Goal: Ask a question: Seek information or help from site administrators or community

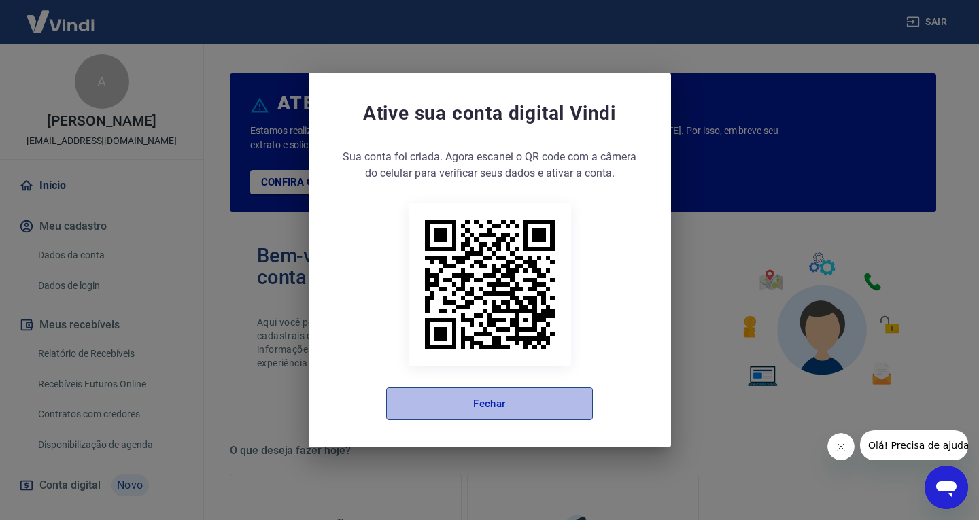
click at [490, 413] on button "Fechar" at bounding box center [489, 404] width 207 height 33
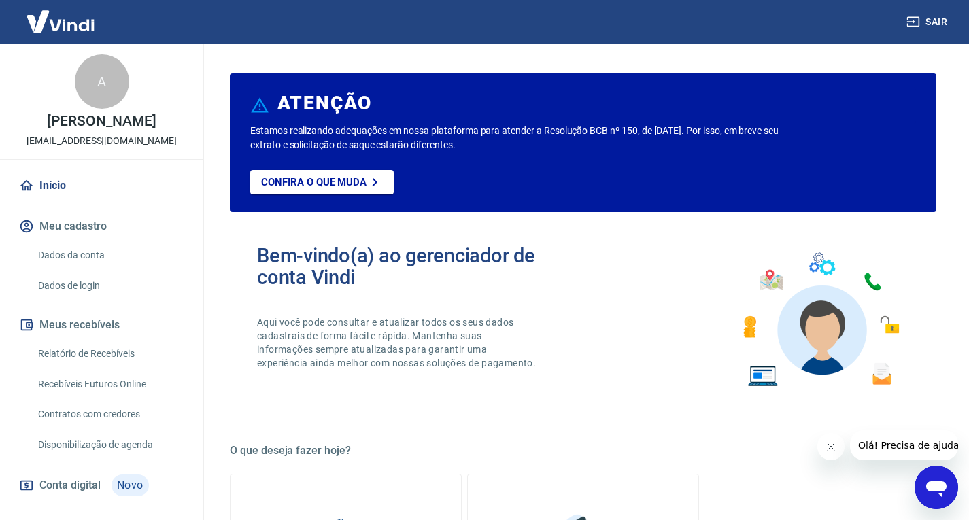
click at [939, 487] on icon "Abrir janela de mensagens" at bounding box center [936, 489] width 20 height 16
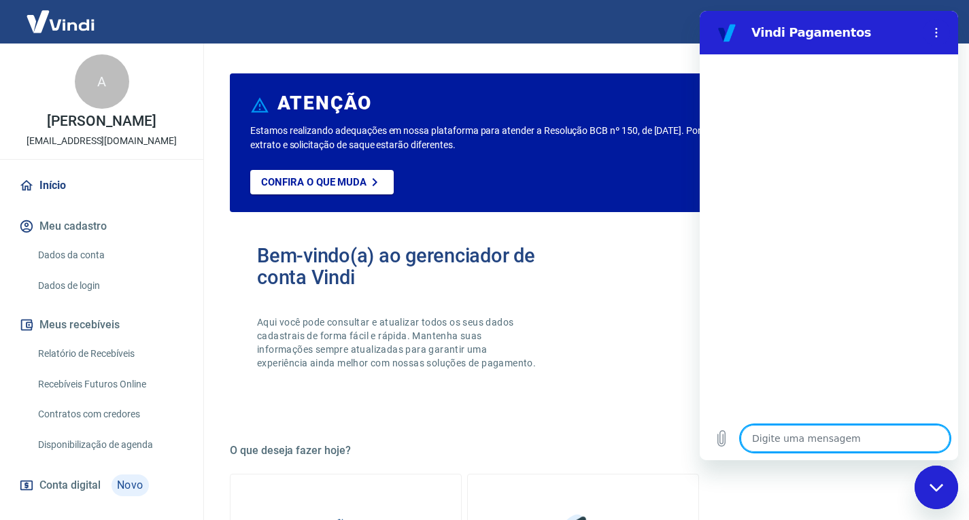
click at [602, 252] on div "Bem-vindo(a) ao gerenciador de conta Vindi Aqui você pode consultar e atualizar…" at bounding box center [583, 320] width 706 height 194
click at [935, 489] on icon "Fechar janela de mensagens" at bounding box center [936, 486] width 14 height 7
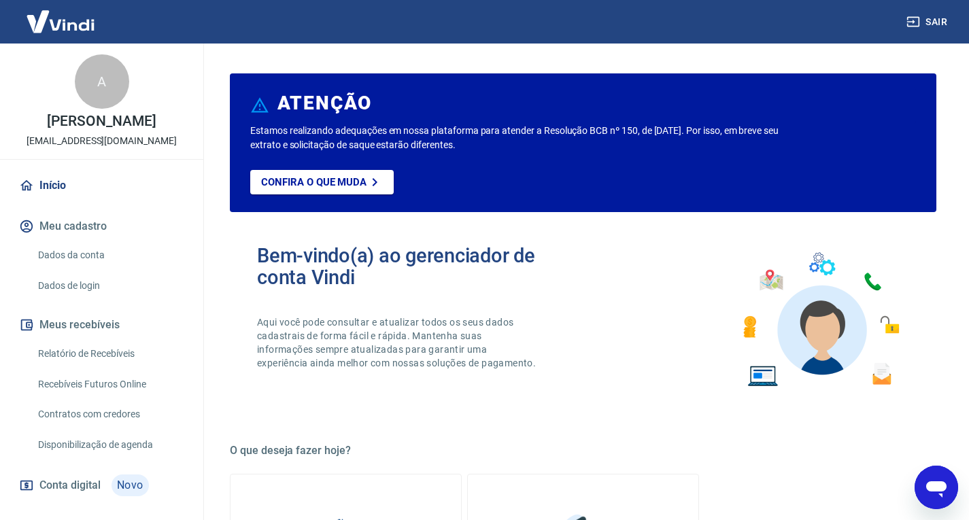
click at [935, 492] on icon "Abrir janela de mensagens" at bounding box center [936, 487] width 24 height 24
type textarea "x"
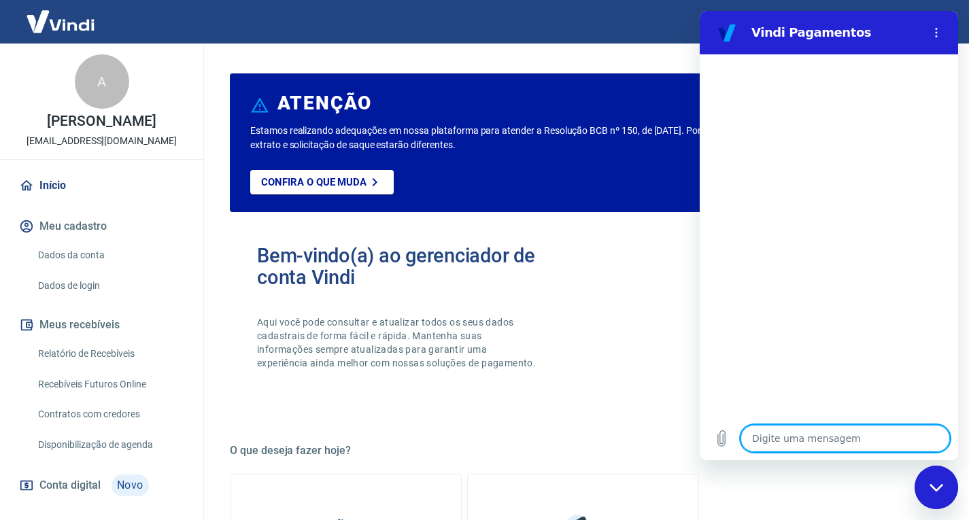
type textarea "O"
type textarea "x"
type textarea "Ol"
type textarea "x"
type textarea "Ola"
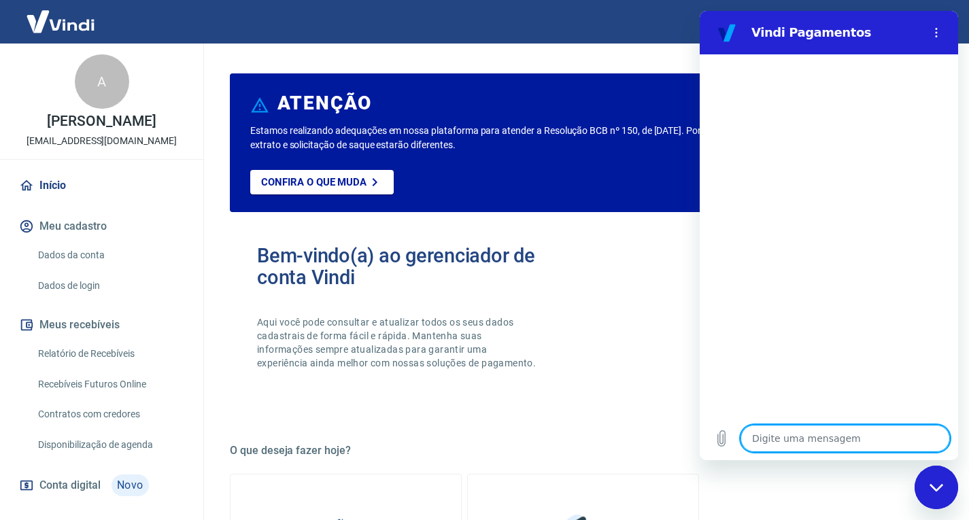
type textarea "x"
type textarea "Ol"
type textarea "x"
type textarea "Olá"
type textarea "x"
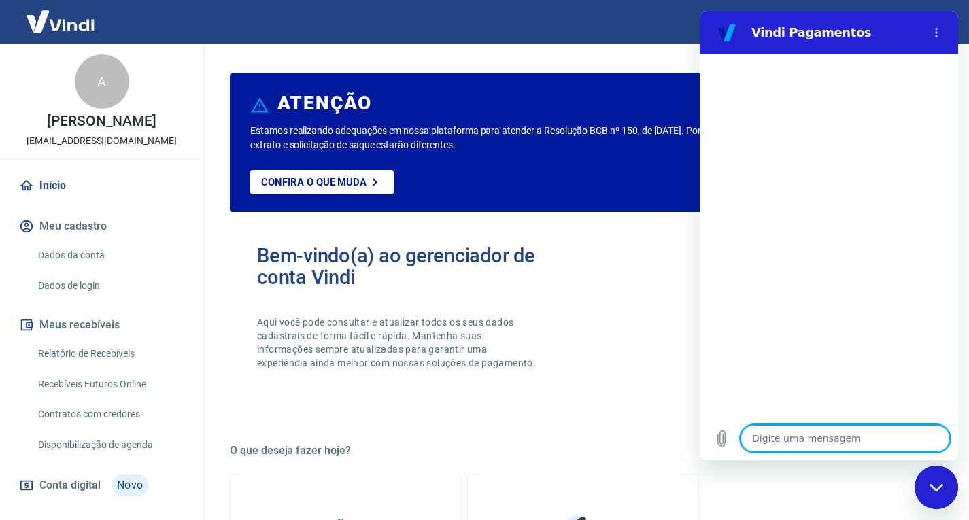
type textarea "Olá,"
type textarea "x"
type textarea "Olá,"
type textarea "x"
type textarea "Olá, b"
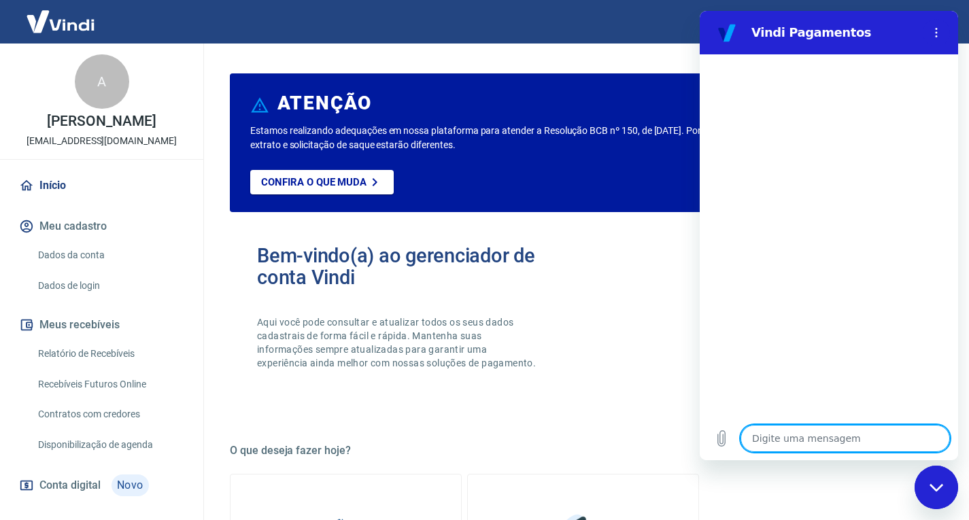
type textarea "x"
type textarea "Olá, bo"
type textarea "x"
type textarea "Olá, boa"
type textarea "x"
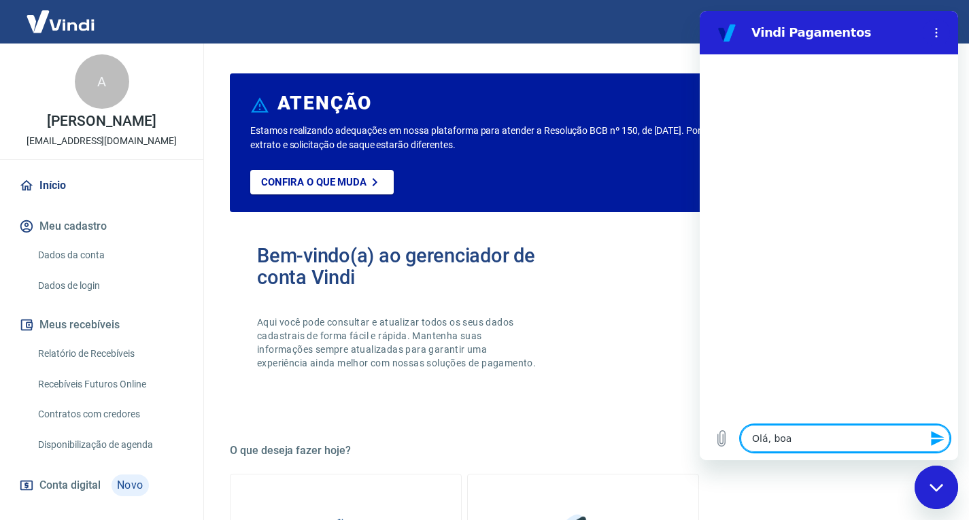
type textarea "Olá, boa"
type textarea "x"
type textarea "Olá, boa t"
type textarea "x"
type textarea "Olá, boa ta"
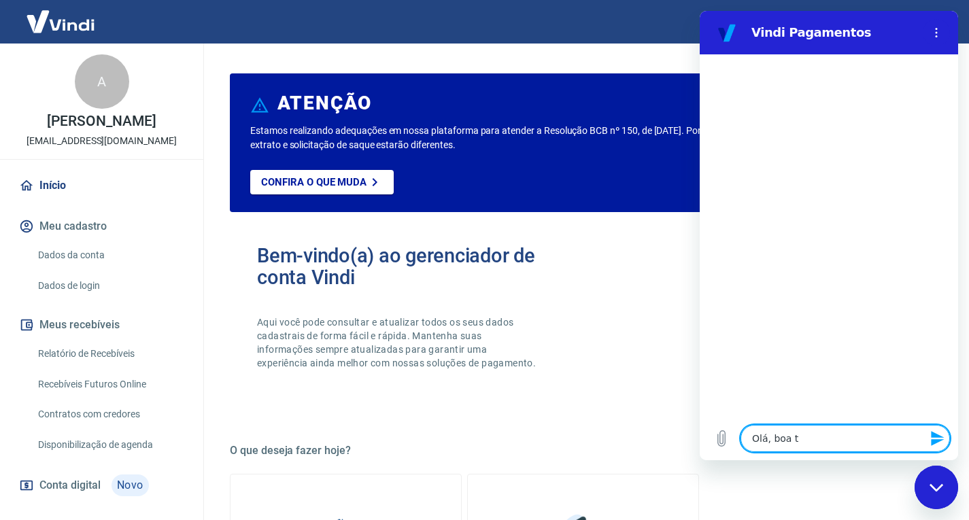
type textarea "x"
type textarea "Olá, boa tar"
type textarea "x"
type textarea "Olá, boa tard"
type textarea "x"
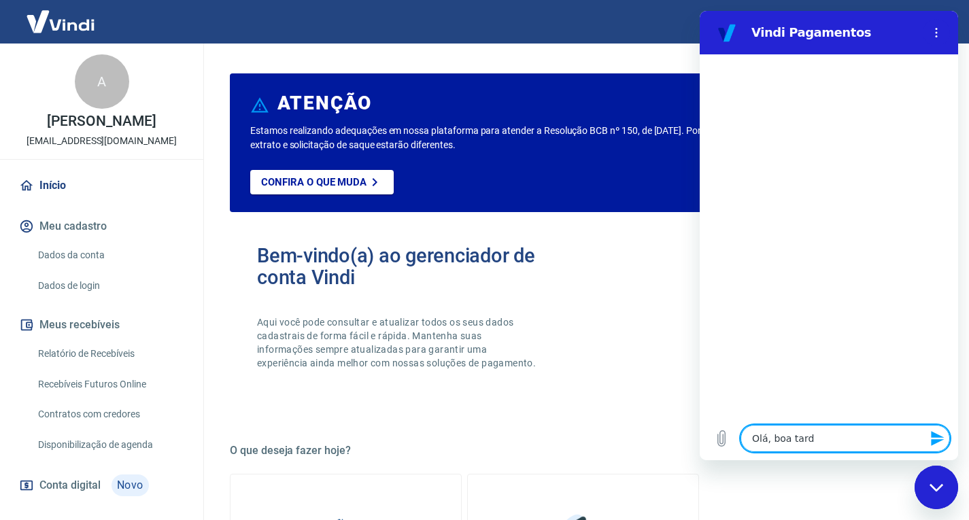
type textarea "Olá, boa tarde"
type textarea "x"
type textarea "Olá, boa tarde"
type textarea "x"
type textarea "Olá, boa tarde"
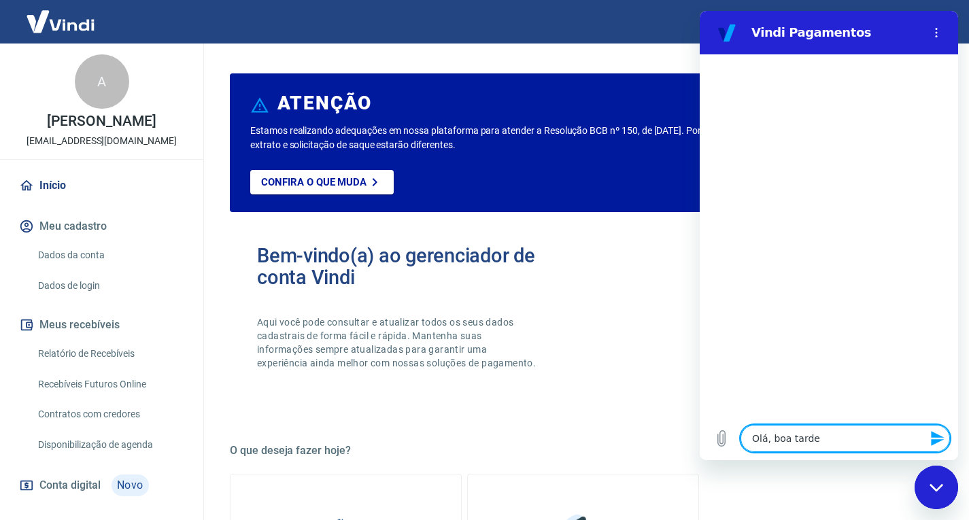
type textarea "x"
type textarea "Olá, boa tarde!"
type textarea "x"
type textarea "e"
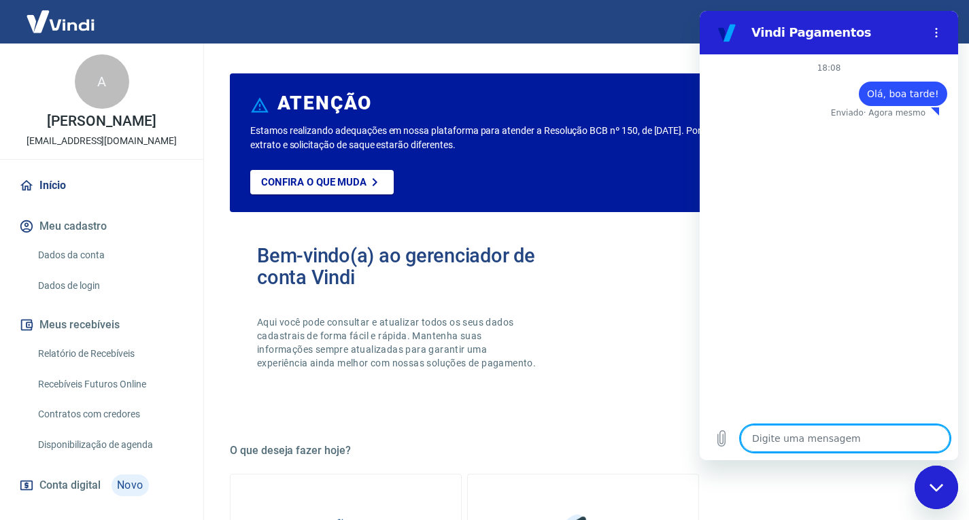
type textarea "x"
type textarea "es"
type textarea "x"
type textarea "est"
type textarea "x"
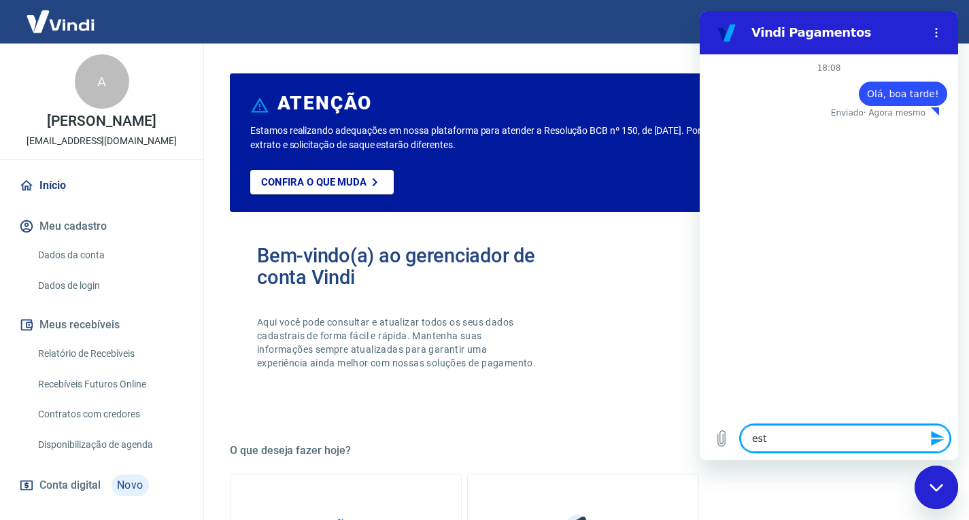
type textarea "esta"
type textarea "x"
type textarea "estam"
type textarea "x"
type textarea "estamo"
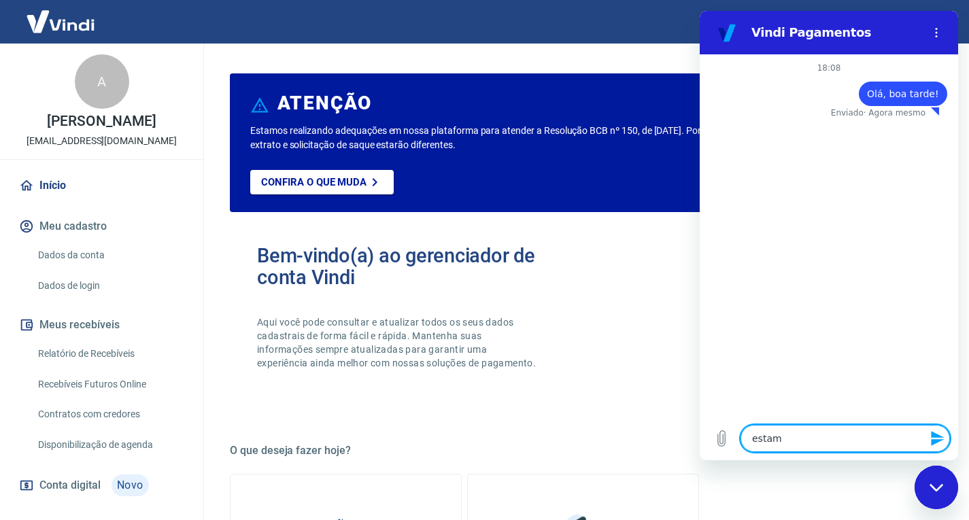
type textarea "x"
type textarea "estamos"
type textarea "x"
type textarea "estamos"
type textarea "x"
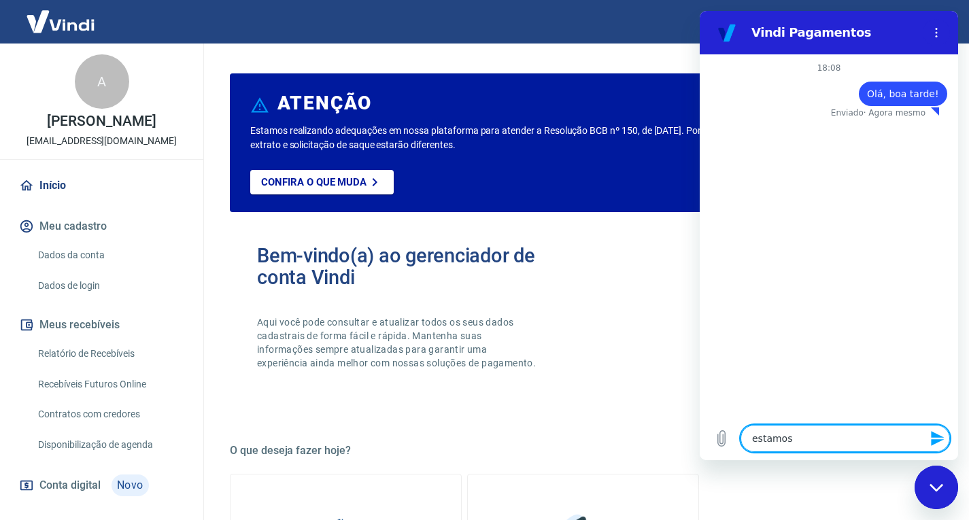
type textarea "estamos c"
type textarea "x"
type textarea "estamos co"
type textarea "x"
type textarea "estamos com"
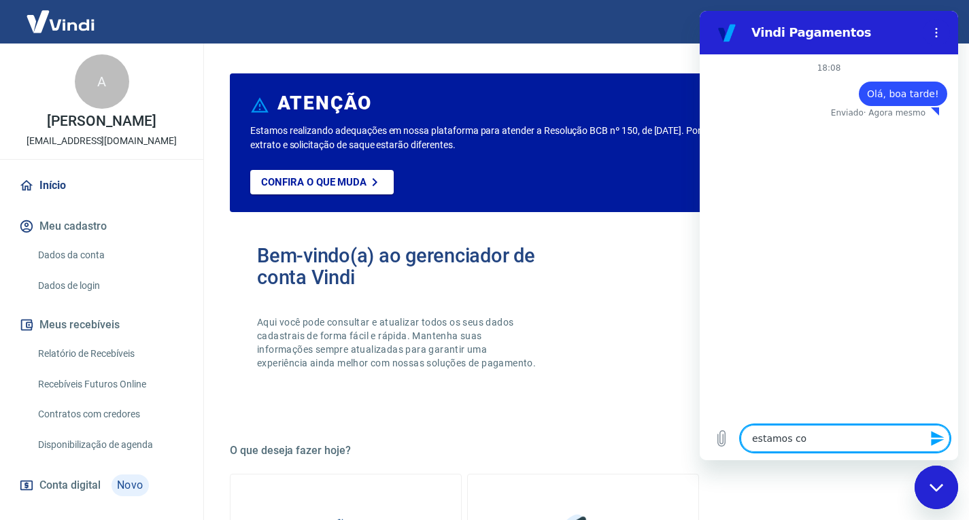
type textarea "x"
type textarea "estamos com"
type textarea "x"
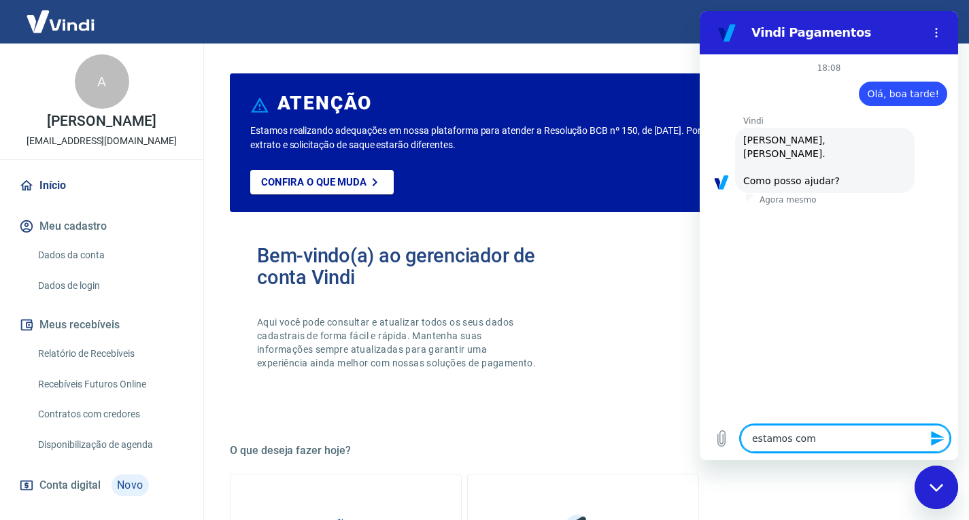
type textarea "estamos com a"
type textarea "x"
type textarea "estamos com al"
type textarea "x"
type textarea "estamos com alg"
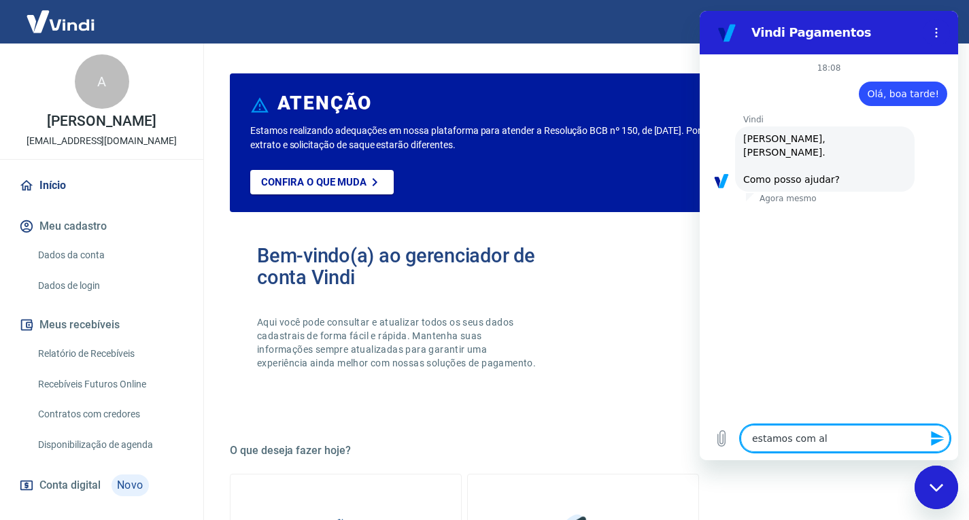
type textarea "x"
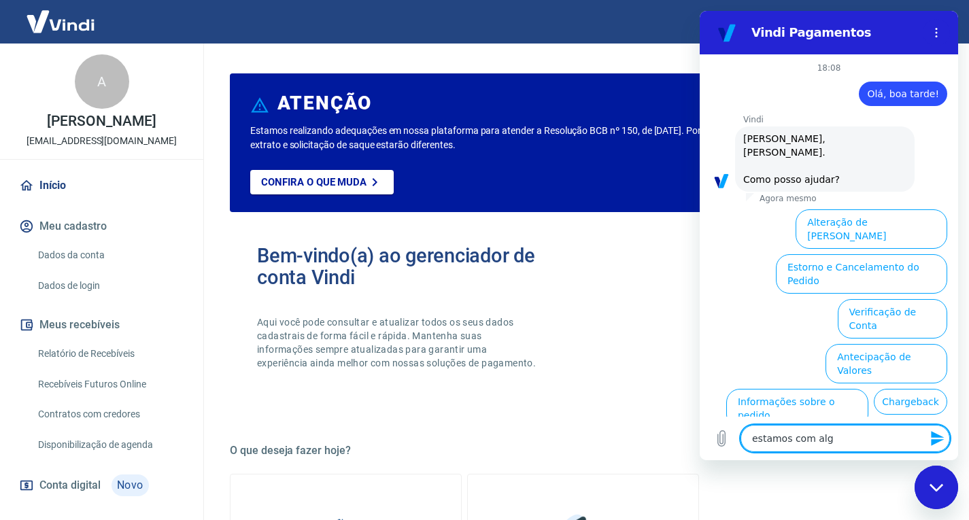
scroll to position [58, 0]
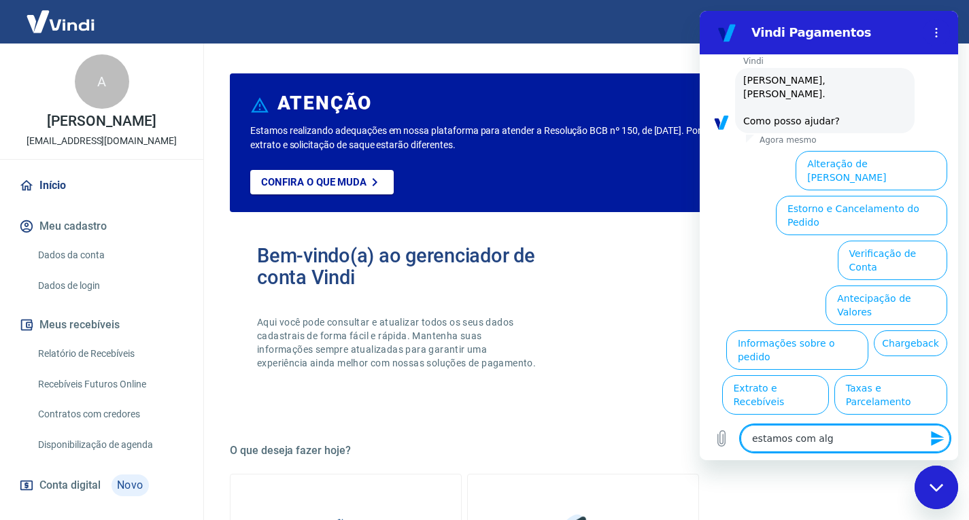
type textarea "estamos com algu"
type textarea "x"
type textarea "estamos com algun"
type textarea "x"
type textarea "estamos com alguns"
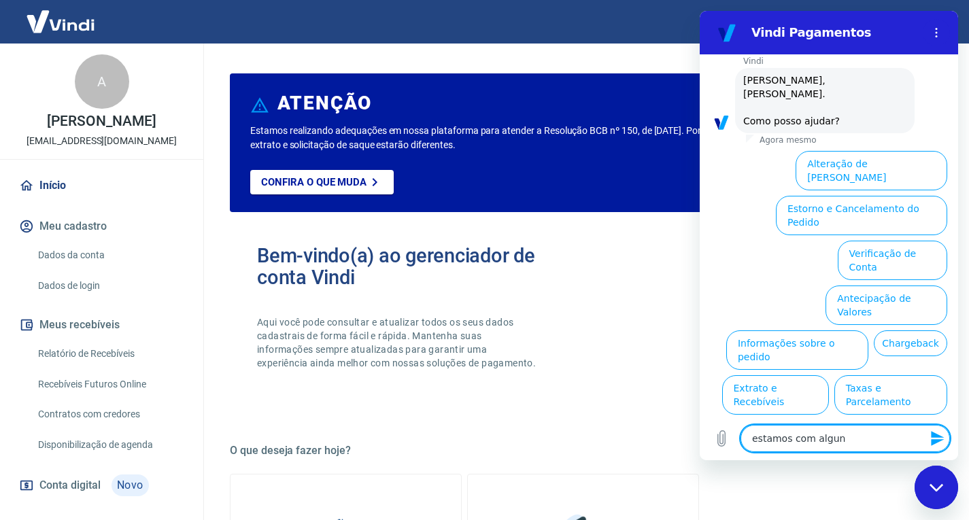
type textarea "x"
type textarea "estamos com alguns"
type textarea "x"
type textarea "estamos com alguns p"
type textarea "x"
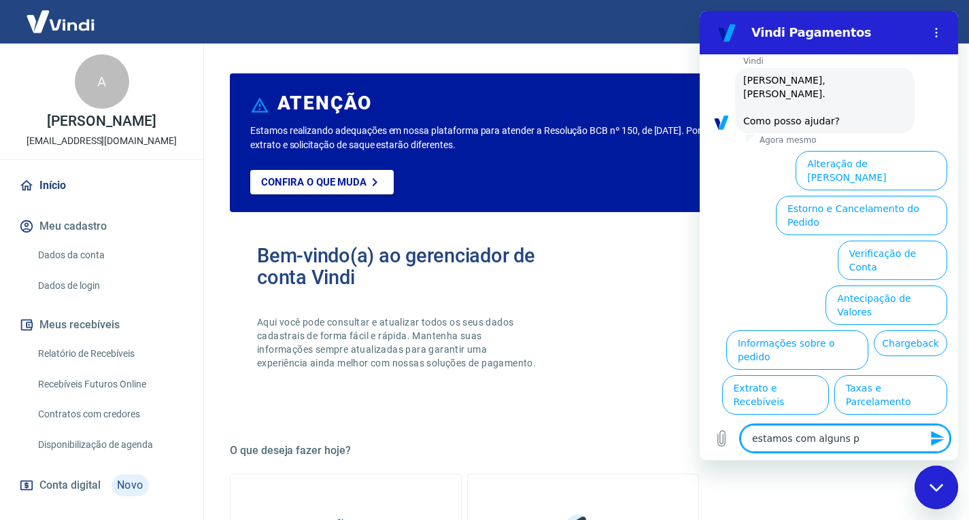
type textarea "estamos com alguns pe"
type textarea "x"
type textarea "estamos com alguns ped"
type textarea "x"
type textarea "estamos com alguns pedi"
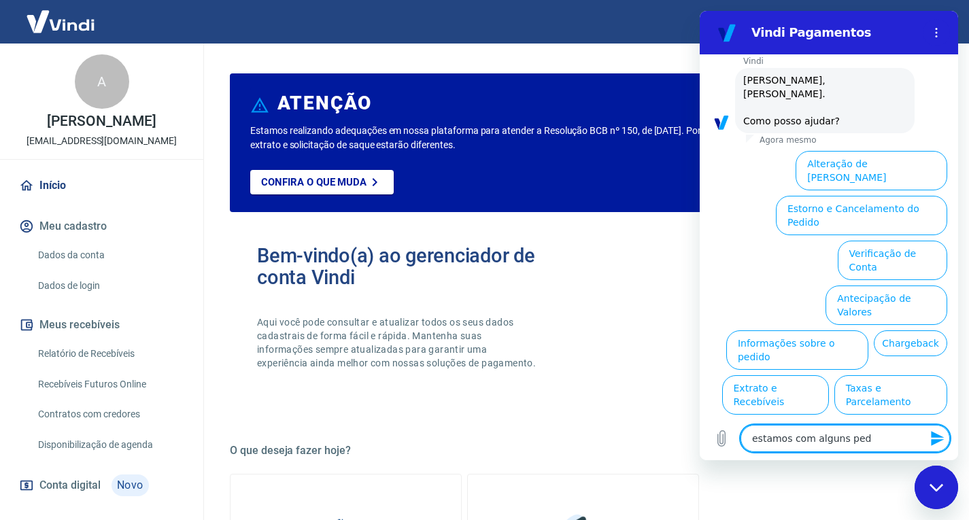
type textarea "x"
type textarea "estamos com alguns pedid"
type textarea "x"
type textarea "estamos com alguns pedido"
type textarea "x"
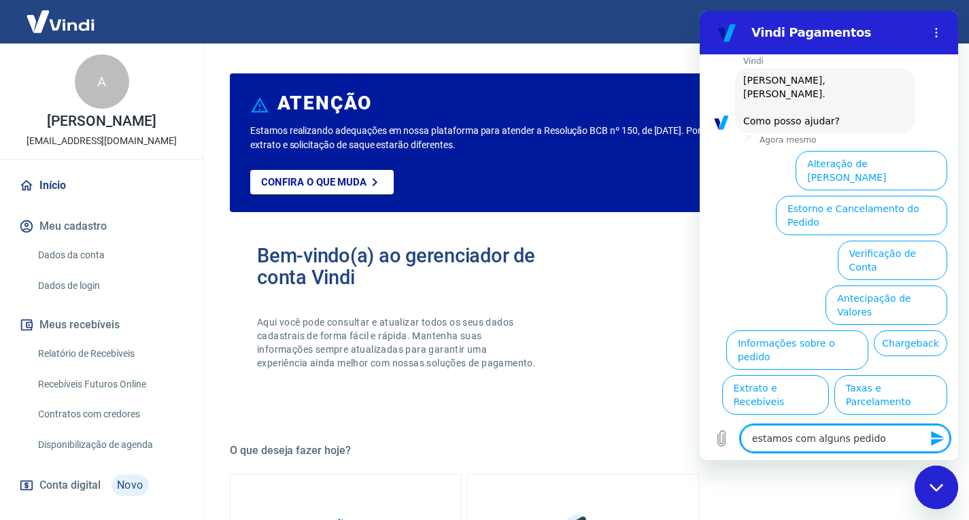
type textarea "estamos com alguns pedidos"
type textarea "x"
type textarea "estamos com alguns pedidos"
type textarea "x"
type textarea "estamos com alguns pedidos q"
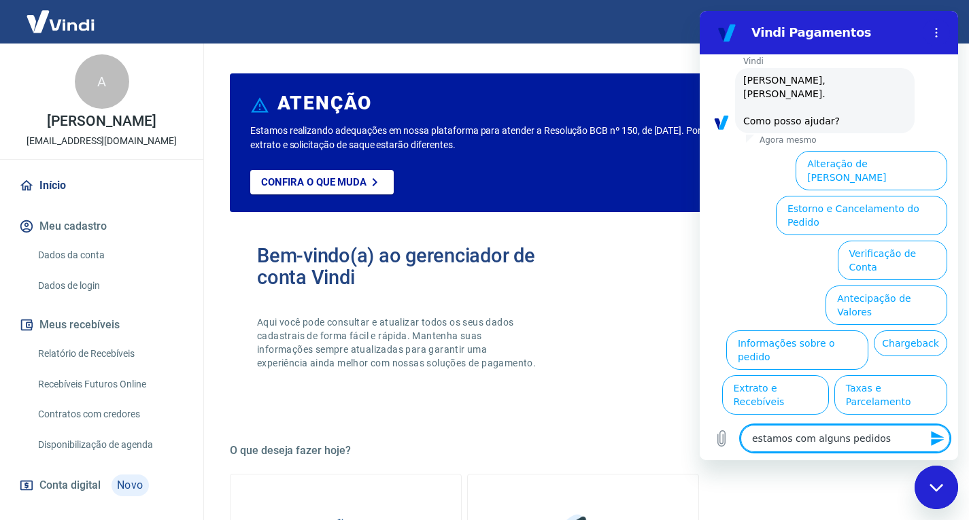
type textarea "x"
type textarea "estamos com alguns pedidos qu"
type textarea "x"
type textarea "estamos com alguns pedidos que"
type textarea "x"
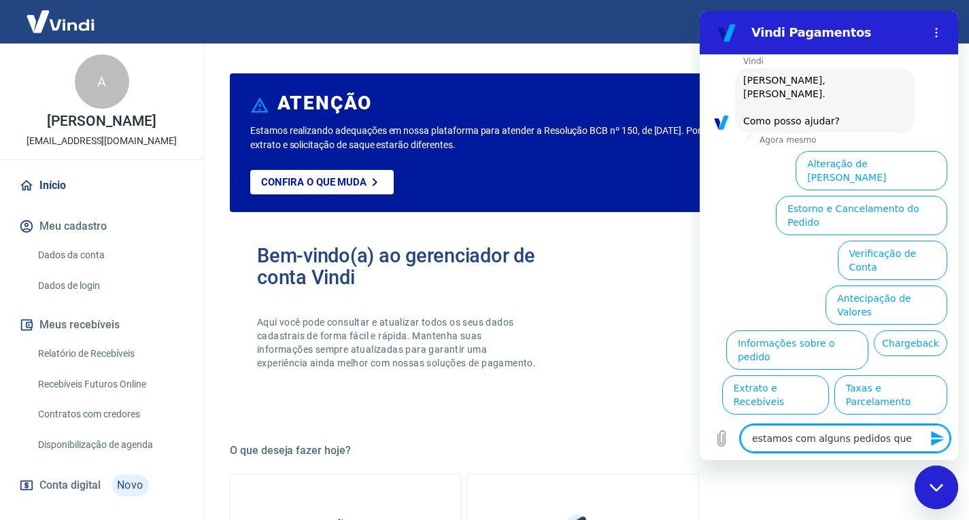
type textarea "estamos com alguns pedidos que"
type textarea "x"
type textarea "estamos com alguns pedidos que f"
type textarea "x"
type textarea "estamos com alguns pedidos que fo"
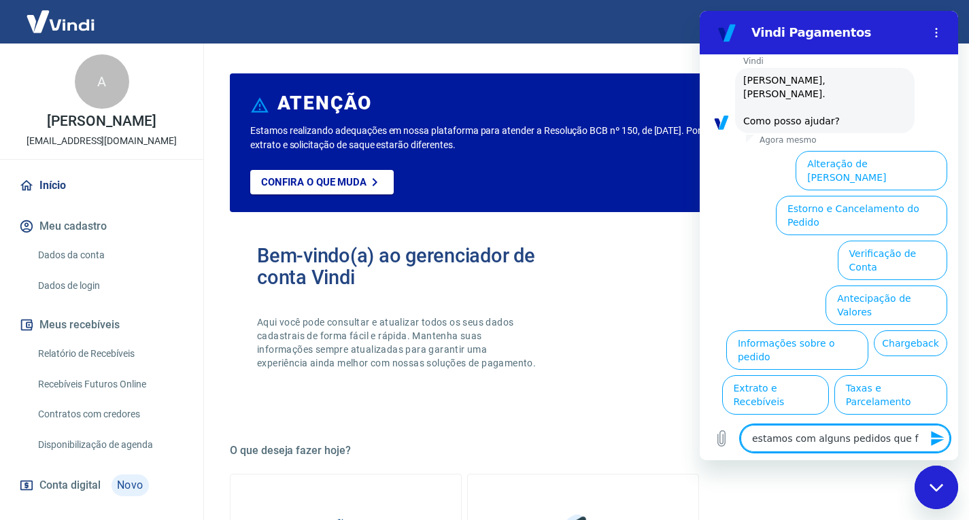
type textarea "x"
type textarea "estamos com alguns pedidos que for"
type textarea "x"
type textarea "estamos com alguns pedidos que fora"
type textarea "x"
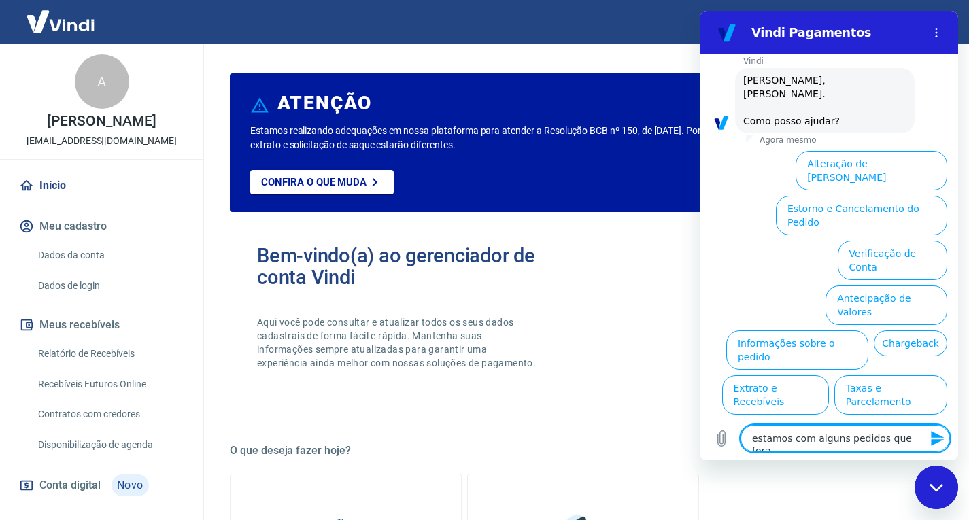
type textarea "estamos com alguns pedidos que foram"
type textarea "x"
type textarea "estamos com alguns pedidos que foram"
type textarea "x"
type textarea "estamos com alguns pedidos que foram p"
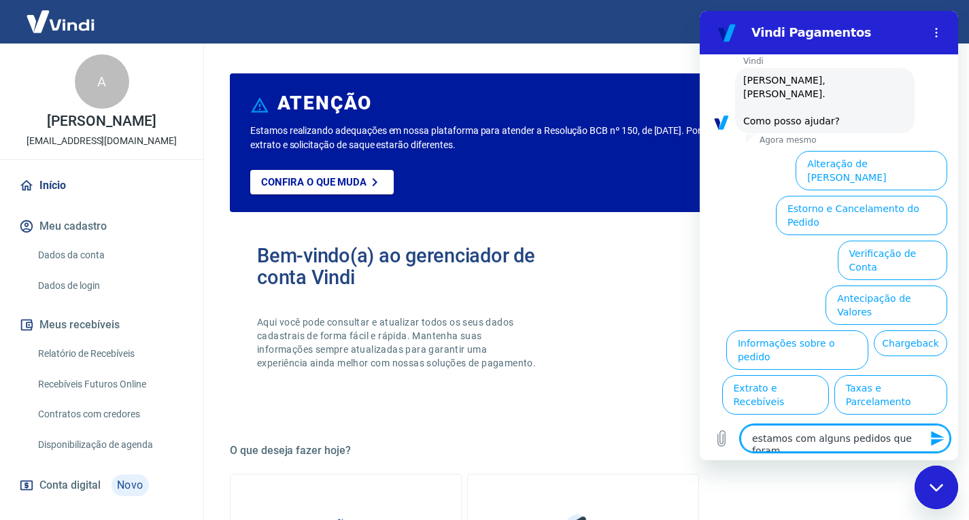
type textarea "x"
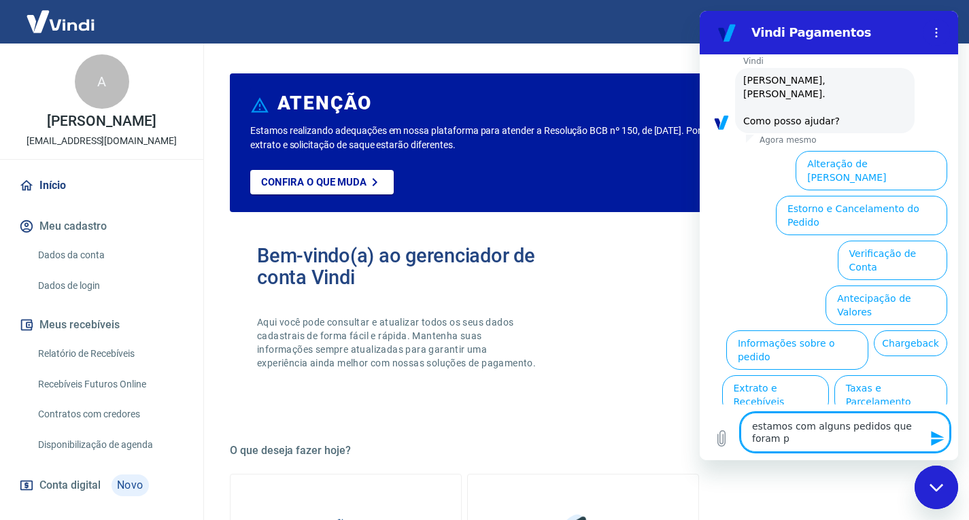
type textarea "estamos com alguns pedidos que foram pa"
type textarea "x"
type textarea "estamos com alguns pedidos que foram pag"
type textarea "x"
type textarea "estamos com alguns pedidos que foram pago"
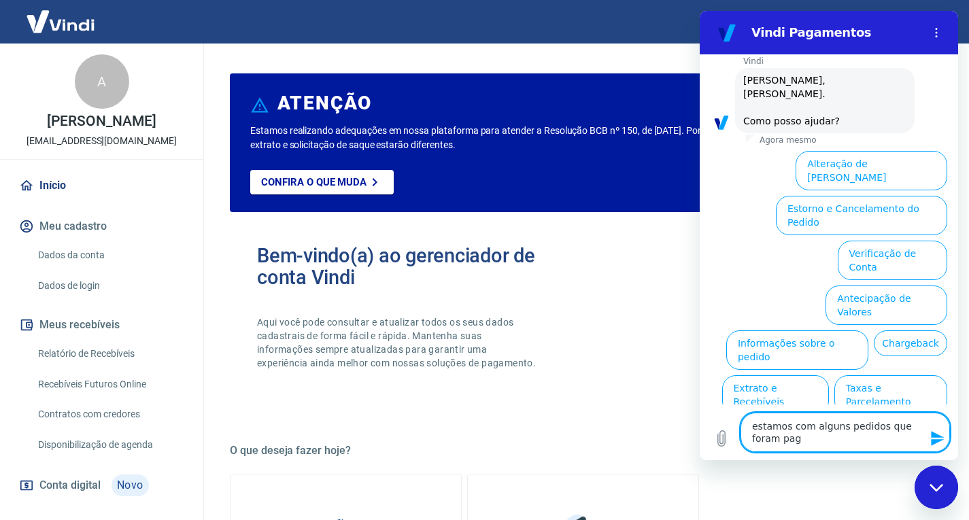
type textarea "x"
type textarea "estamos com alguns pedidos que foram pagos"
type textarea "x"
type textarea "estamos com alguns pedidos que foram pagos"
type textarea "x"
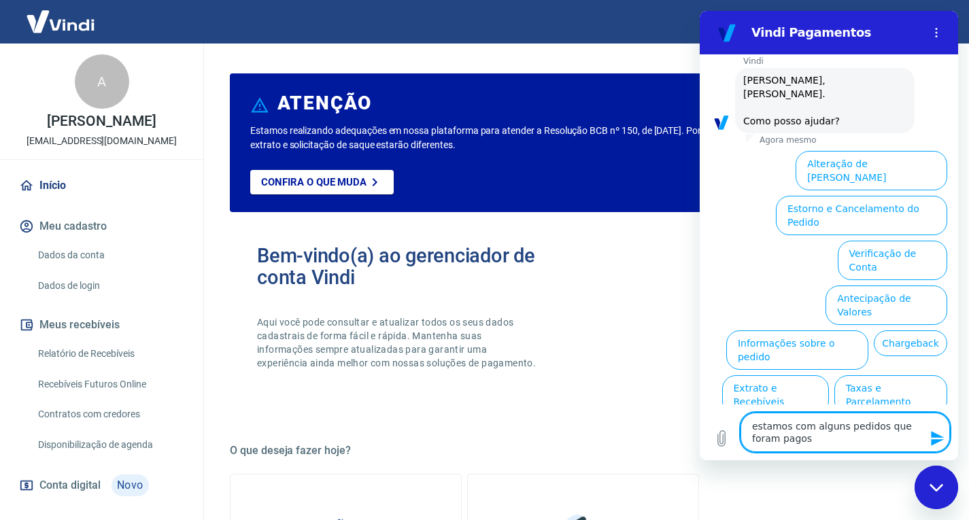
type textarea "estamos com alguns pedidos que foram pagos m"
type textarea "x"
type textarea "estamos com alguns pedidos que foram pagos ma"
type textarea "x"
type textarea "estamos com alguns pedidos que foram pagos mas"
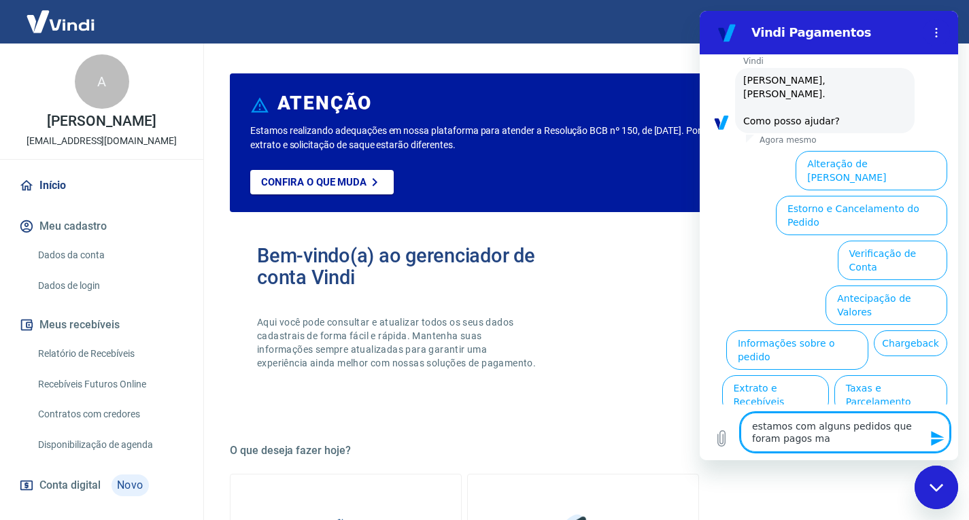
type textarea "x"
type textarea "estamos com alguns pedidos que foram pagos mas"
type textarea "x"
type textarea "estamos com alguns pedidos que foram pagos mas a"
type textarea "x"
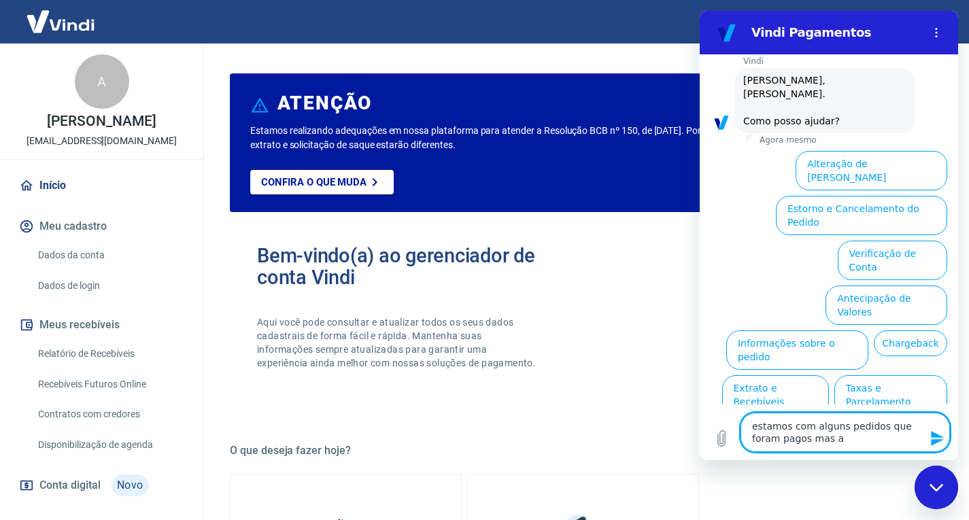
type textarea "estamos com alguns pedidos que foram pagos mas ai"
type textarea "x"
type textarea "estamos com alguns pedidos que foram pagos mas ain"
type textarea "x"
type textarea "estamos com alguns pedidos que foram pagos mas aind"
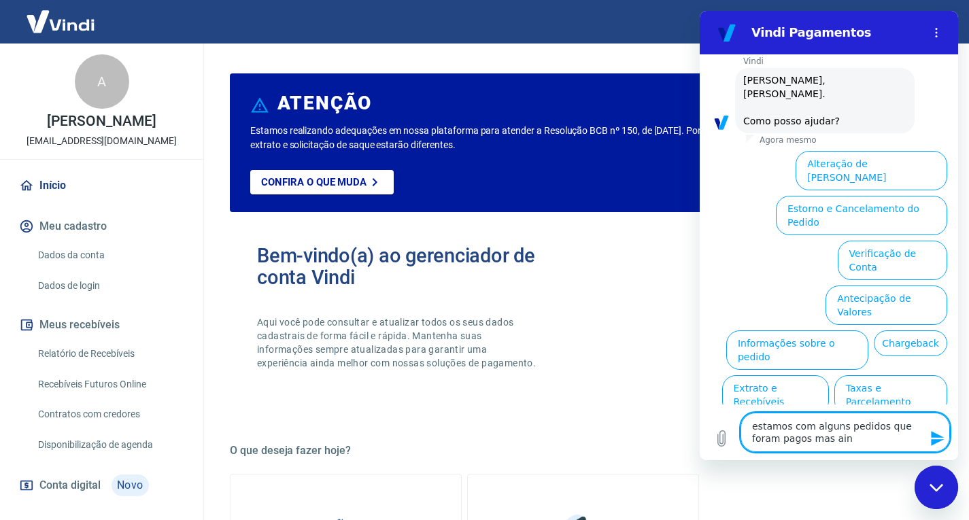
type textarea "x"
type textarea "estamos com alguns pedidos que foram pagos mas ainda"
type textarea "x"
type textarea "estamos com alguns pedidos que foram pagos mas ainda"
type textarea "x"
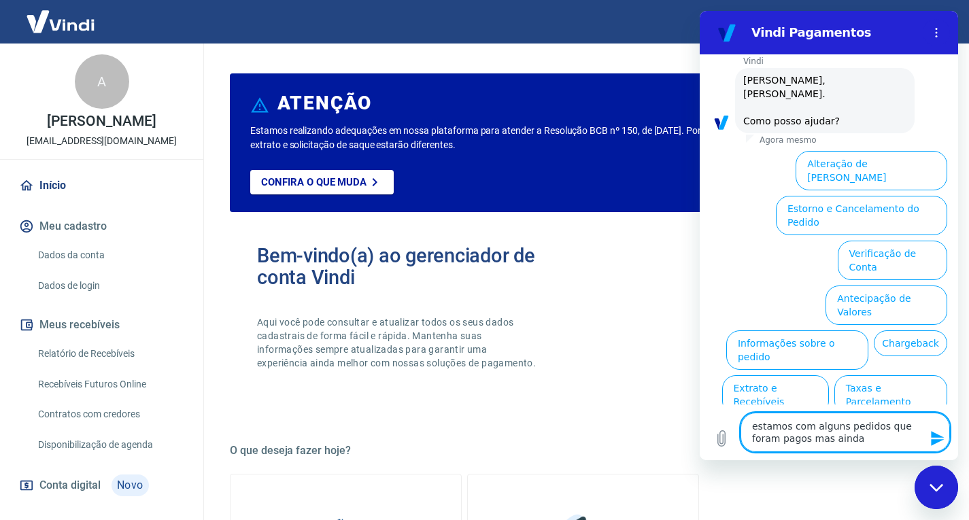
type textarea "estamos com alguns pedidos que foram pagos mas ainda n"
type textarea "x"
type textarea "estamos com alguns pedidos que foram pagos mas ainda nã"
type textarea "x"
type textarea "estamos com alguns pedidos que foram pagos mas ainda não"
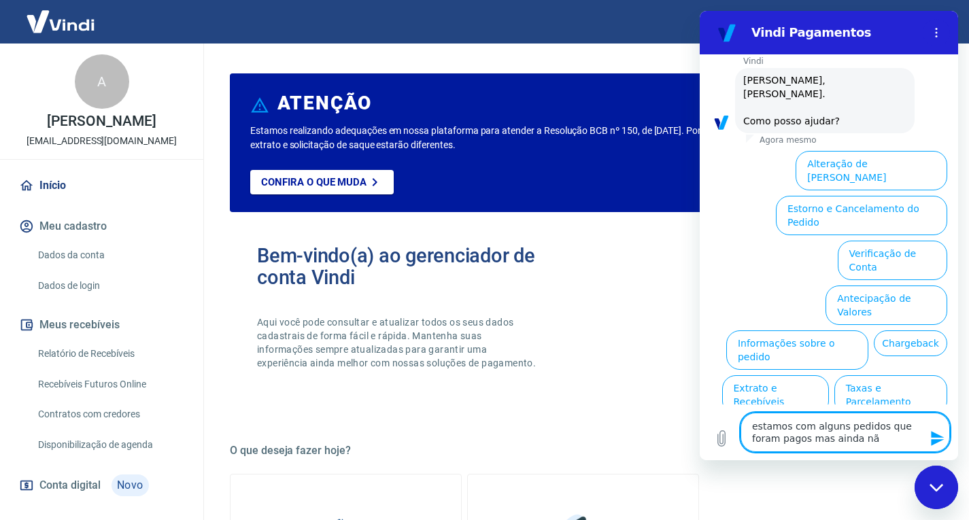
type textarea "x"
type textarea "estamos com alguns pedidos que foram pagos mas ainda não"
type textarea "x"
type textarea "estamos com alguns pedidos que foram pagos mas ainda não f"
type textarea "x"
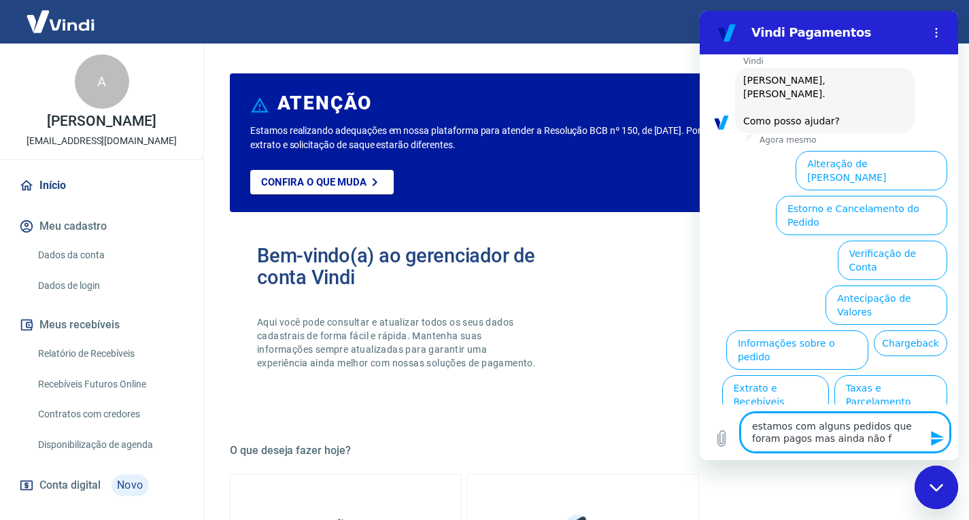
type textarea "estamos com alguns pedidos que foram pagos mas ainda não fo"
type textarea "x"
type textarea "estamos com alguns pedidos que foram pagos mas ainda não for"
type textarea "x"
type textarea "estamos com alguns pedidos que foram pagos mas ainda não fora"
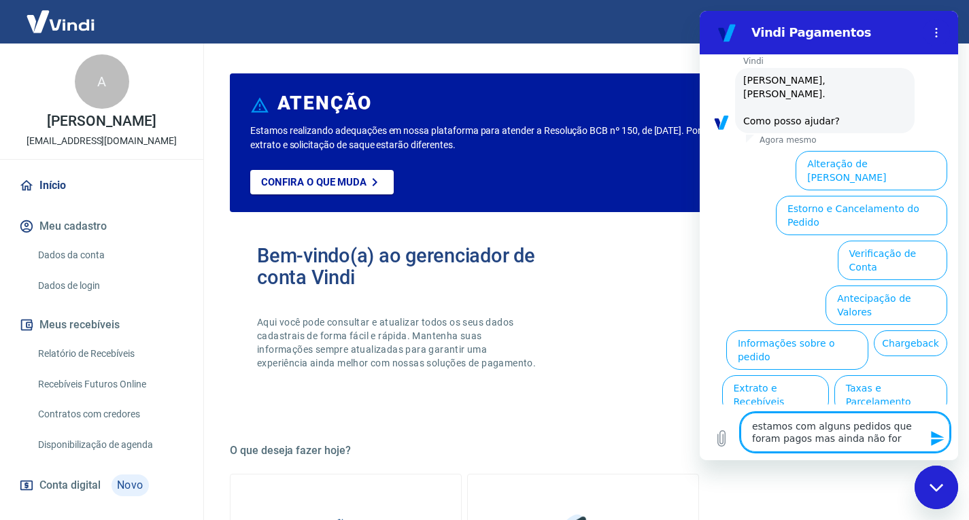
type textarea "x"
type textarea "estamos com alguns pedidos que foram pagos mas ainda não foram"
type textarea "x"
type textarea "estamos com alguns pedidos que foram pagos mas ainda não foram"
type textarea "x"
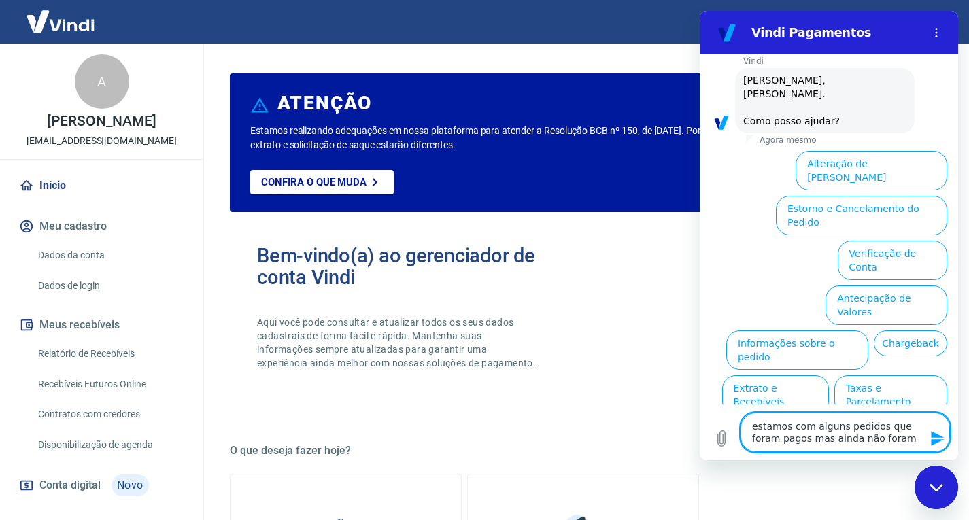
type textarea "estamos com alguns pedidos que foram pagos mas ainda não foram c"
type textarea "x"
type textarea "estamos com alguns pedidos que foram pagos mas ainda não foram co"
type textarea "x"
type textarea "estamos com alguns pedidos que foram pagos mas ainda não foram con"
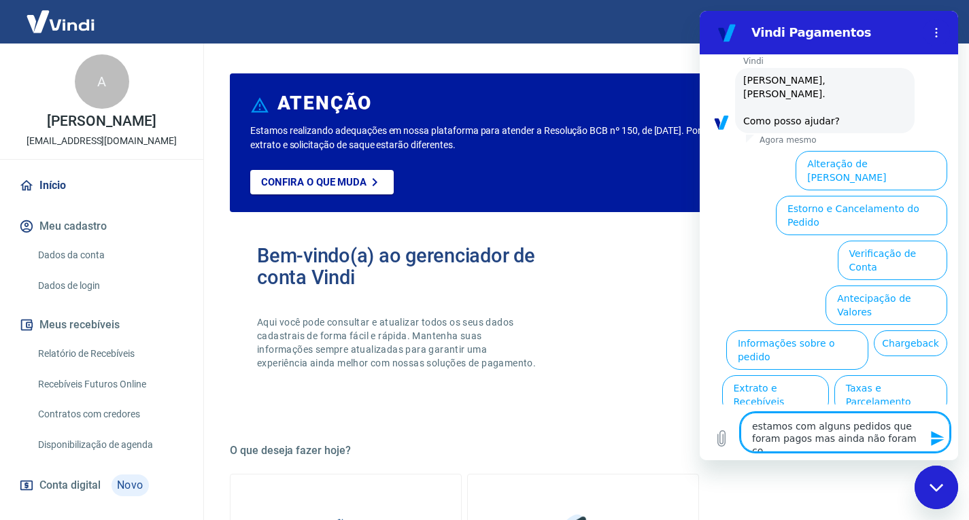
type textarea "x"
type textarea "estamos com alguns pedidos que foram pagos mas ainda não foram conf"
type textarea "x"
type textarea "estamos com alguns pedidos que foram pagos mas ainda não foram confi"
type textarea "x"
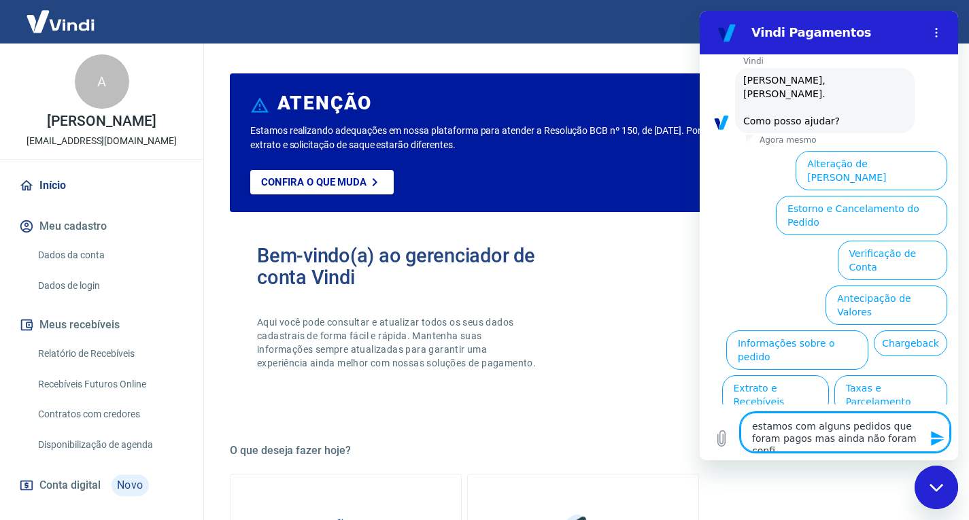
type textarea "estamos com alguns pedidos que foram pagos mas ainda não foram confim"
type textarea "x"
type textarea "estamos com alguns pedidos que foram pagos mas ainda não foram confima"
type textarea "x"
type textarea "estamos com alguns pedidos que foram pagos mas ainda não foram confimad"
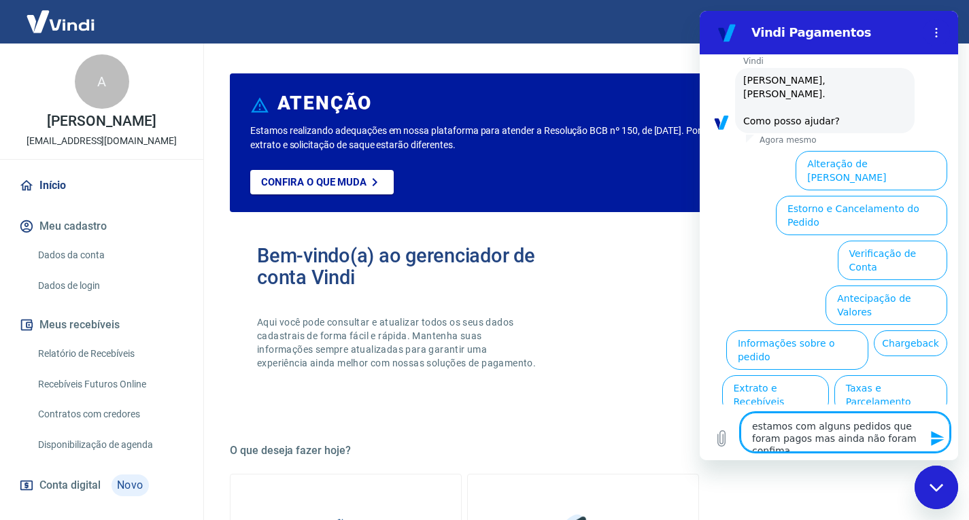
type textarea "x"
type textarea "estamos com alguns pedidos que foram pagos mas ainda não foram confimado"
type textarea "x"
type textarea "estamos com alguns pedidos que foram pagos mas ainda não foram confimados"
type textarea "x"
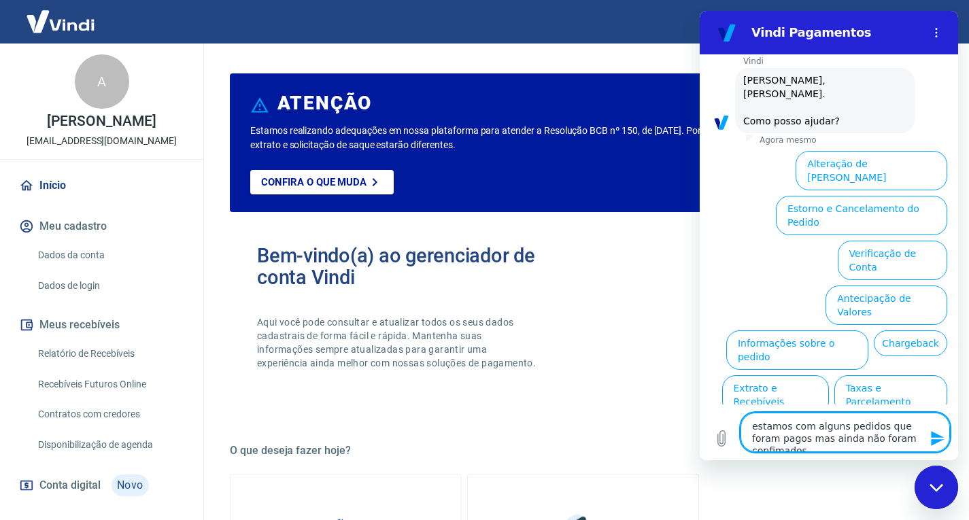
type textarea "estamos com alguns pedidos que foram pagos mas ainda não foram confimados"
type textarea "x"
type textarea "estamos com alguns pedidos que foram pagos mas ainda não foram confimados o"
type textarea "x"
type textarea "estamos com alguns pedidos que foram pagos mas ainda não foram confimados os"
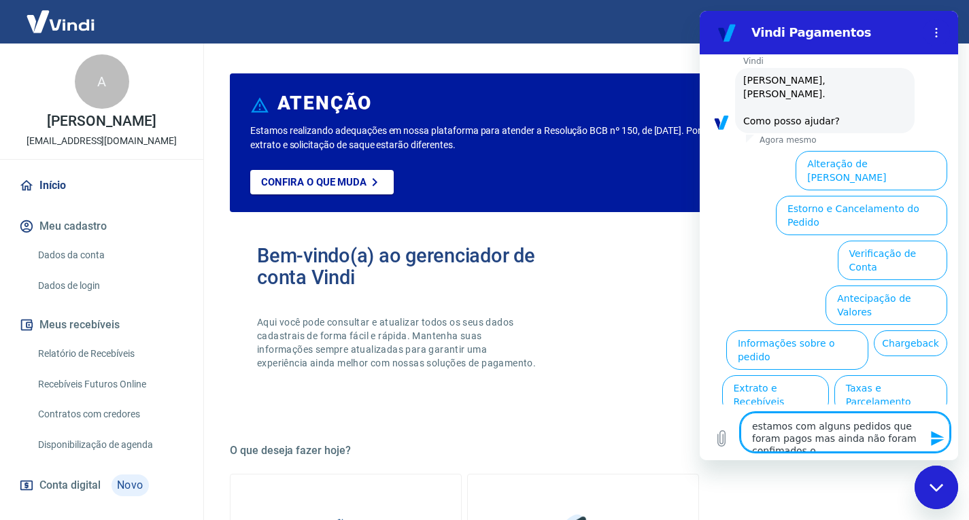
type textarea "x"
type textarea "estamos com alguns pedidos que foram pagos mas ainda não foram confimados os"
type textarea "x"
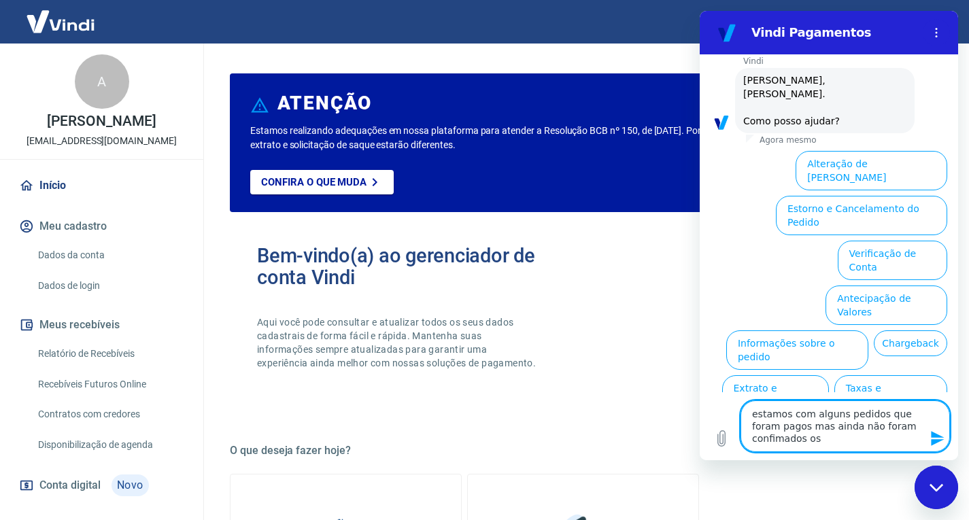
type textarea "estamos com alguns pedidos que foram pagos mas ainda não foram confimados os p"
type textarea "x"
type textarea "estamos com alguns pedidos que foram pagos mas ainda não foram confimados os pa"
type textarea "x"
type textarea "estamos com alguns pedidos que foram pagos mas ainda não foram confimados os pag"
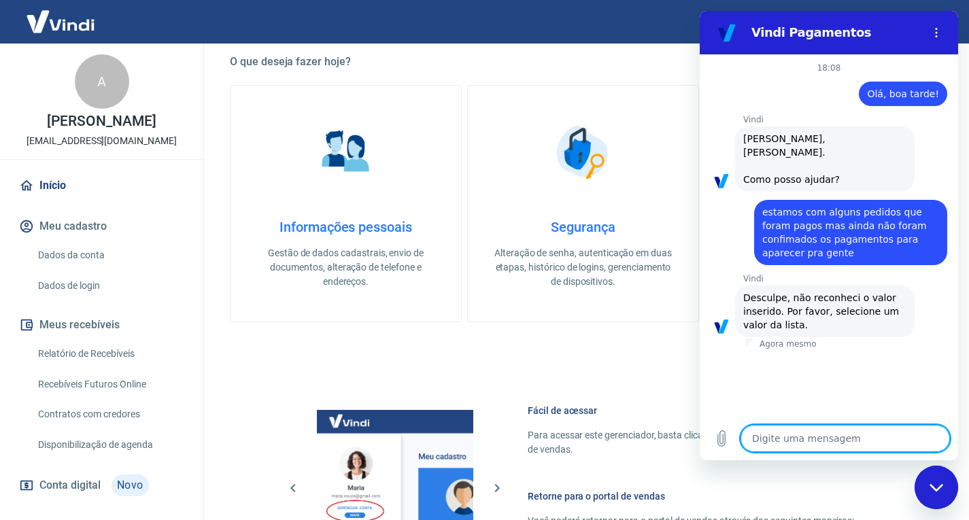
scroll to position [408, 0]
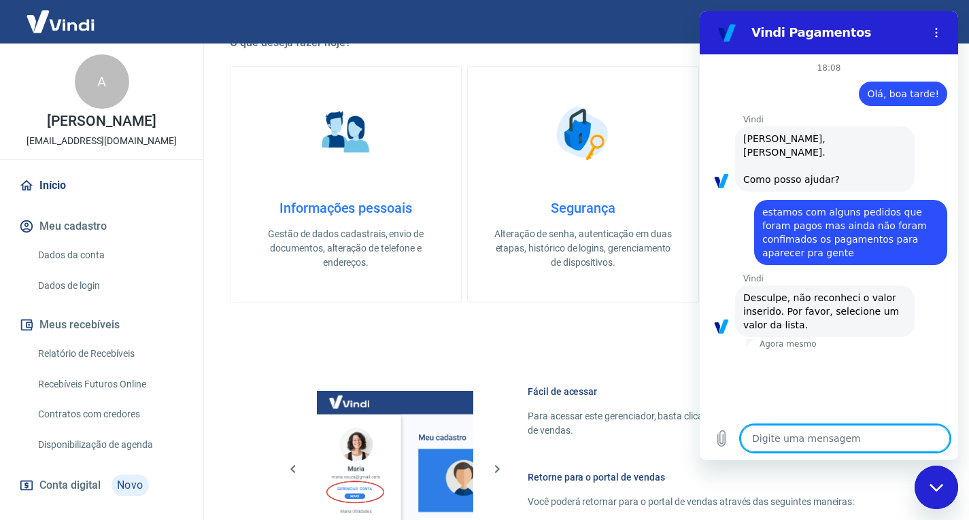
click at [780, 438] on textarea at bounding box center [844, 438] width 209 height 27
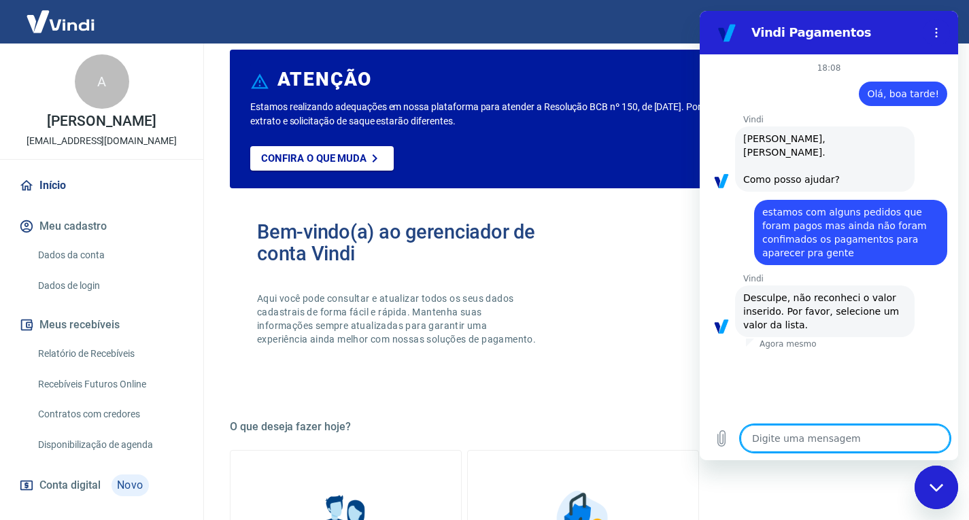
scroll to position [0, 0]
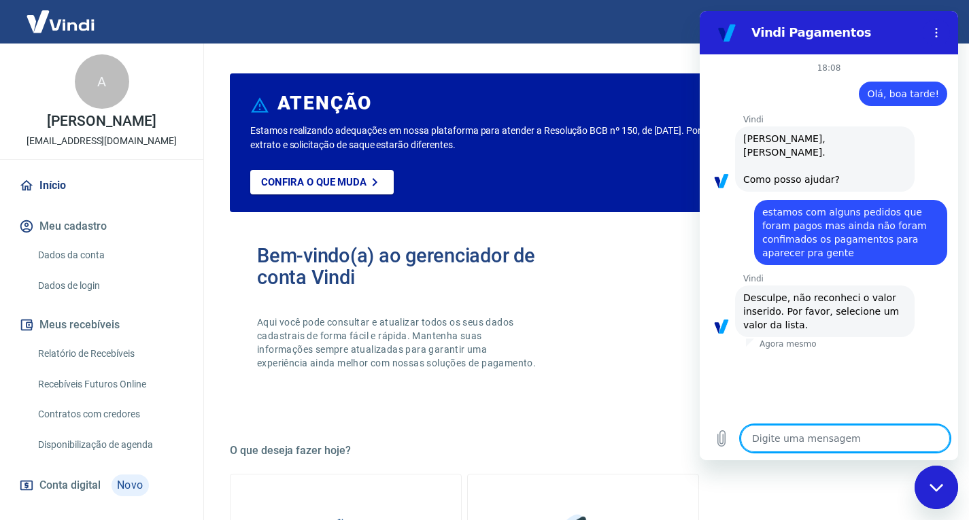
click at [761, 432] on textarea at bounding box center [844, 438] width 209 height 27
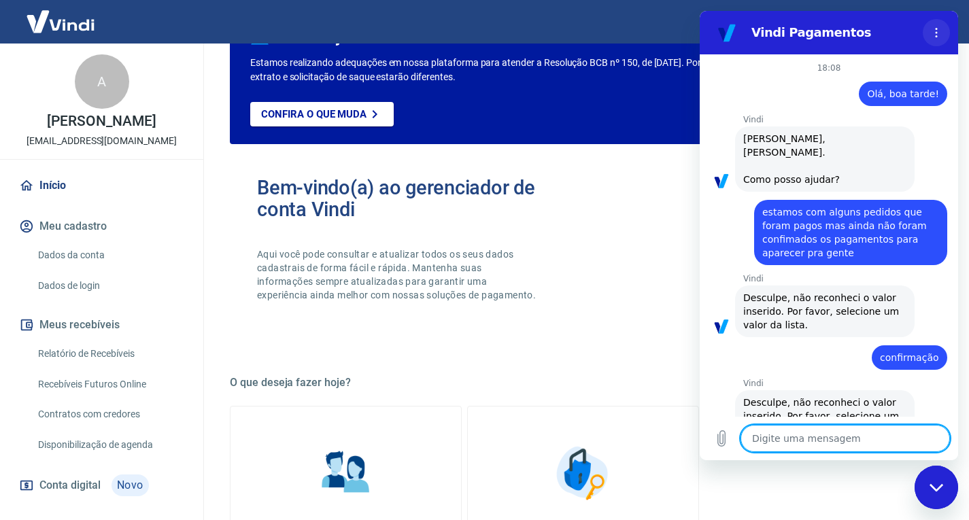
click at [938, 35] on icon "Menu de opções" at bounding box center [936, 32] width 11 height 11
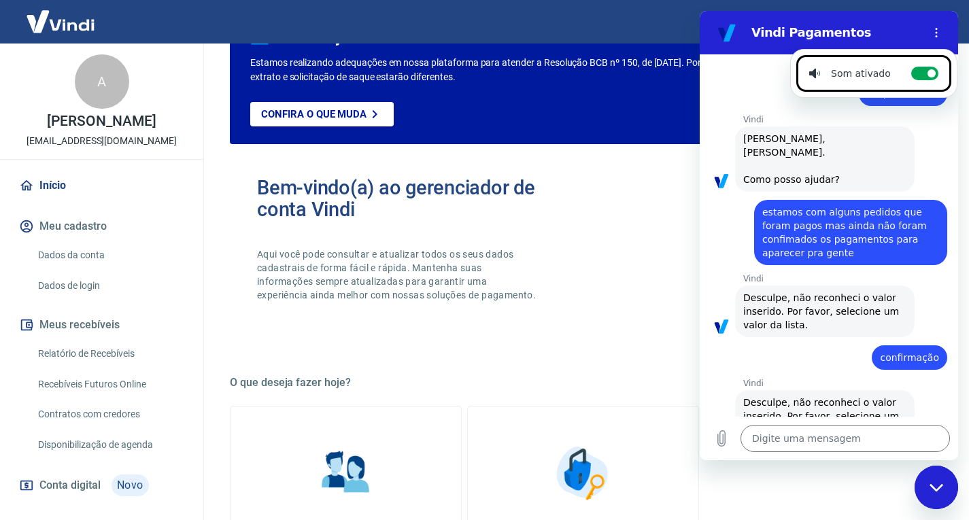
click at [746, 84] on div "diz: Olá, boa tarde!" at bounding box center [823, 89] width 247 height 33
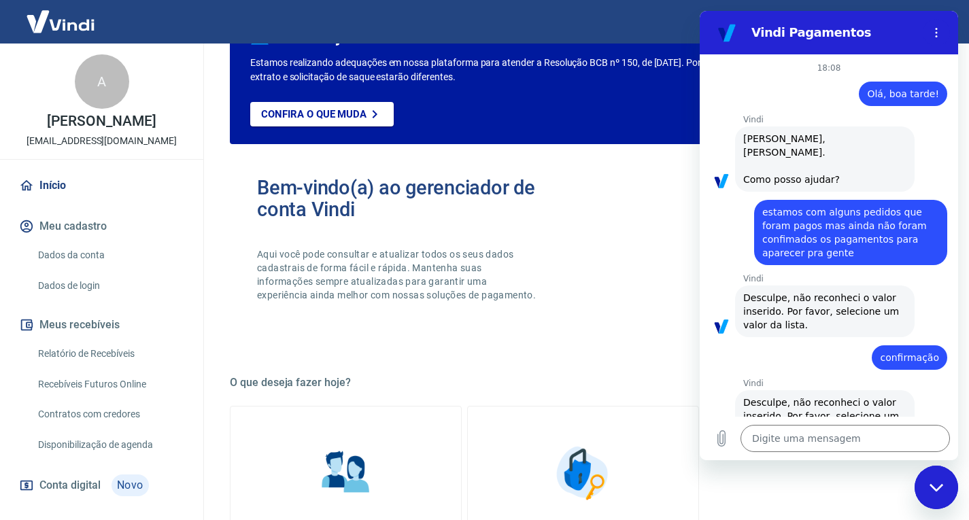
scroll to position [27, 0]
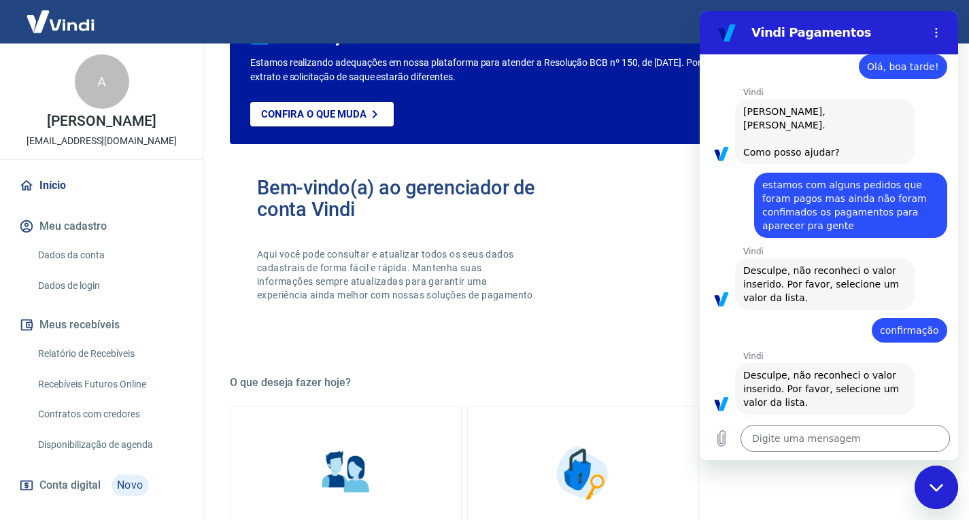
click at [934, 486] on icon "Fechar janela de mensagens" at bounding box center [936, 487] width 14 height 9
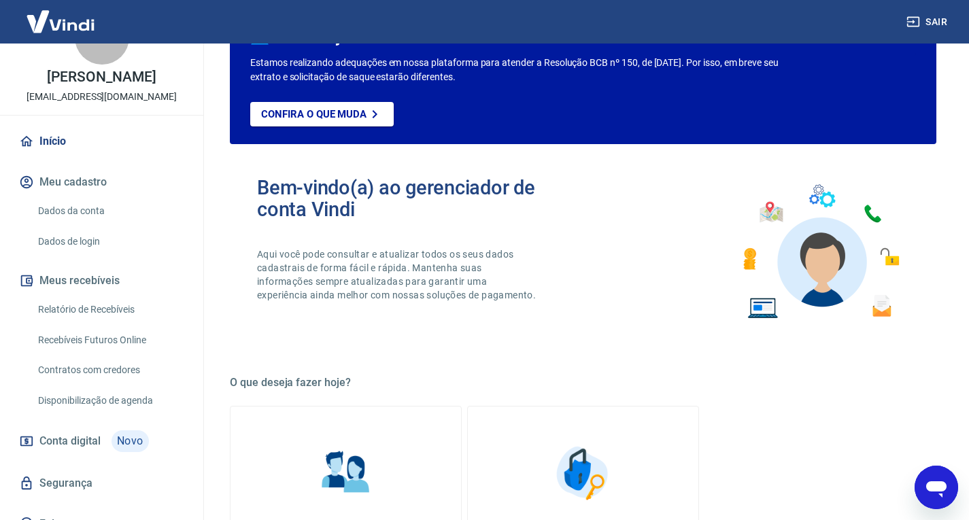
scroll to position [68, 0]
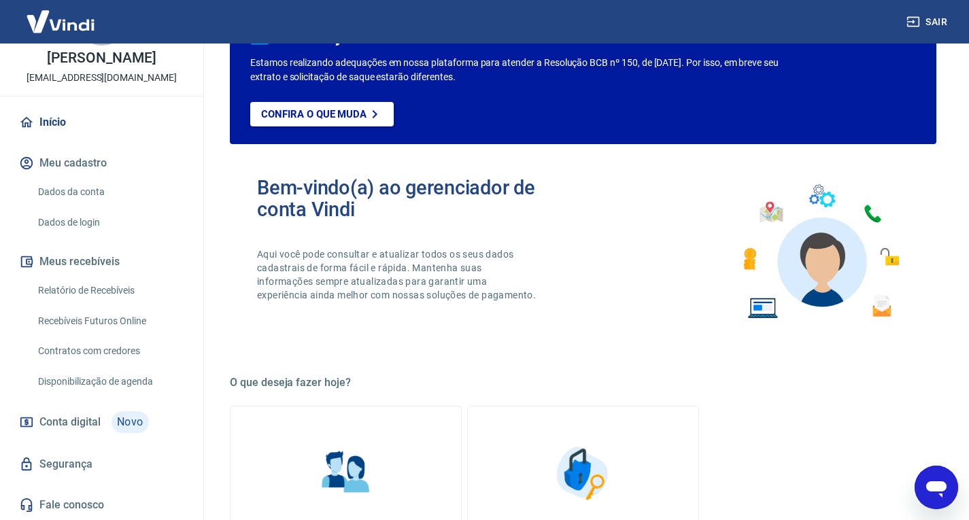
click at [117, 304] on link "Relatório de Recebíveis" at bounding box center [110, 291] width 154 height 28
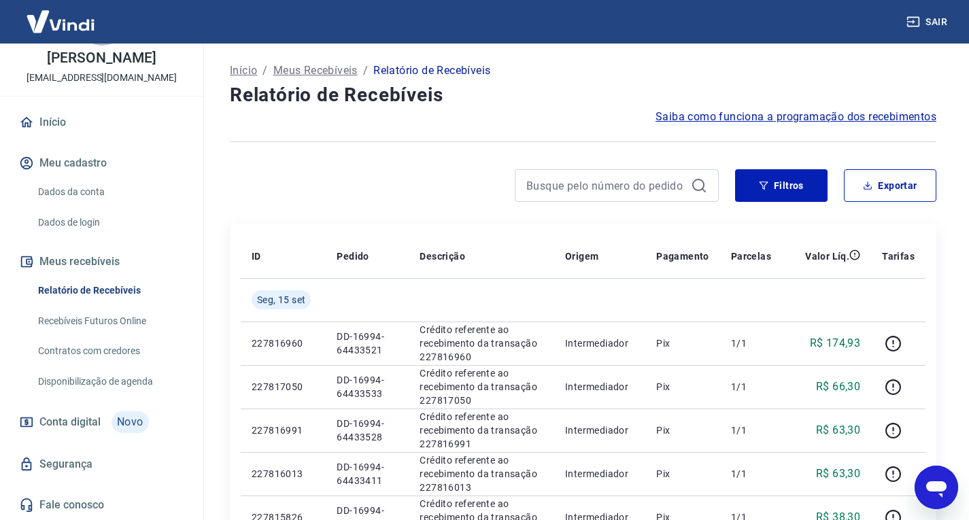
click at [927, 491] on icon "Abrir janela de mensagens" at bounding box center [936, 487] width 24 height 24
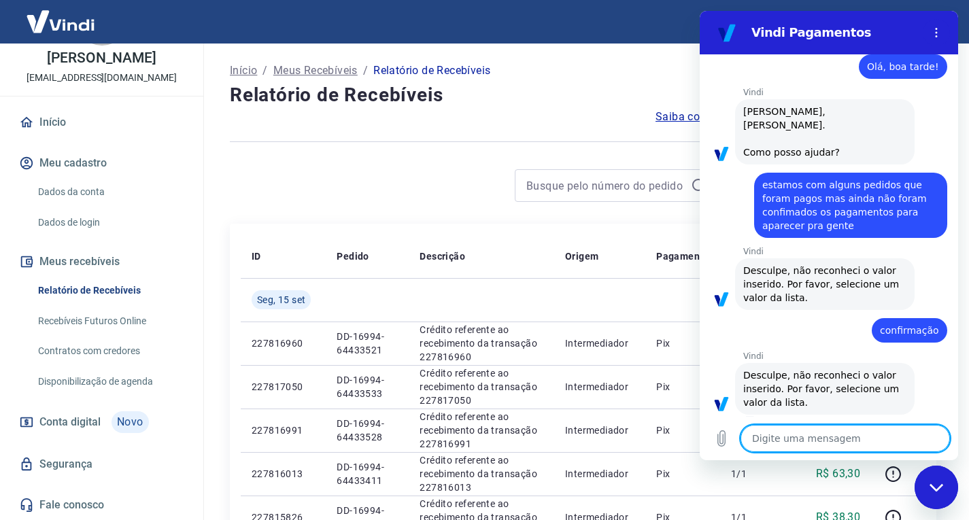
click at [833, 432] on textarea at bounding box center [844, 438] width 209 height 27
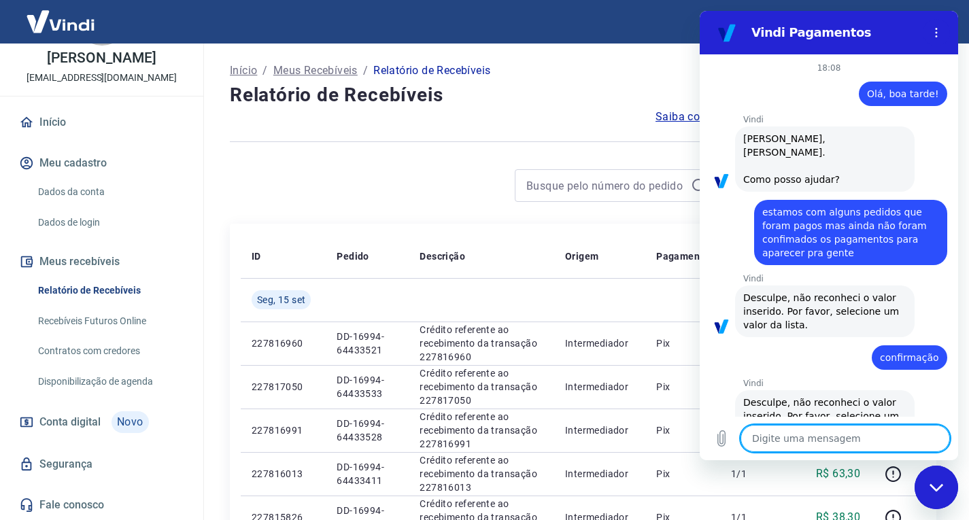
scroll to position [27, 0]
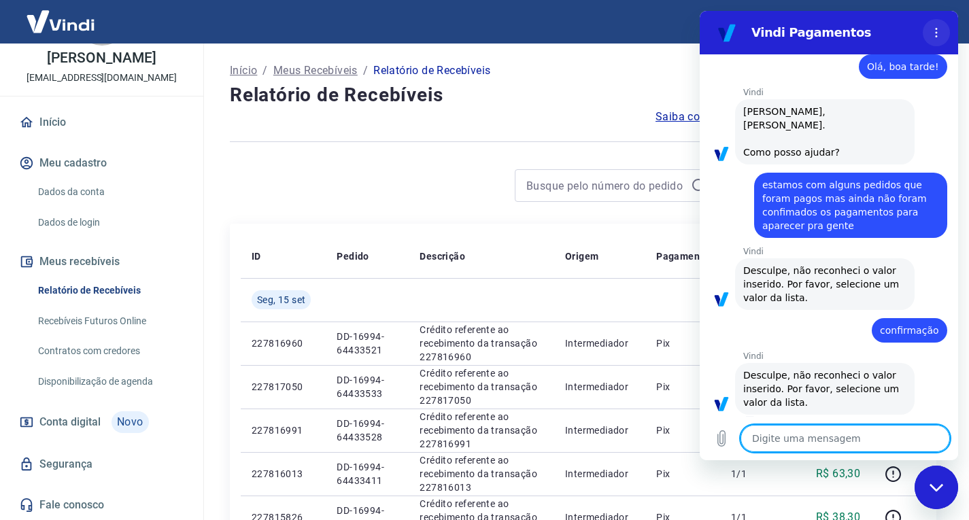
click at [936, 35] on icon "Menu de opções" at bounding box center [936, 32] width 11 height 11
click at [931, 35] on icon "Menu de opções" at bounding box center [936, 32] width 11 height 11
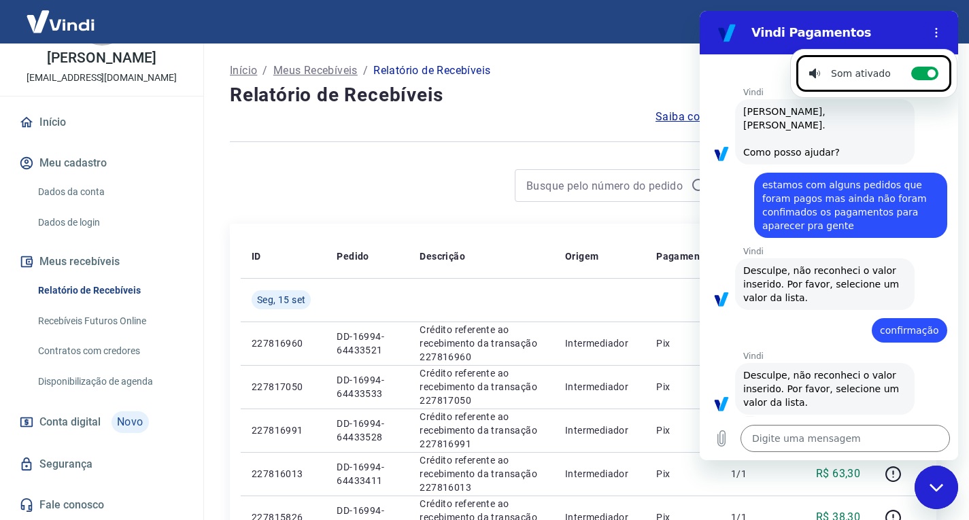
click at [870, 165] on div "diz: estamos com alguns pedidos que foram pagos mas ainda não foram confimados …" at bounding box center [823, 201] width 247 height 73
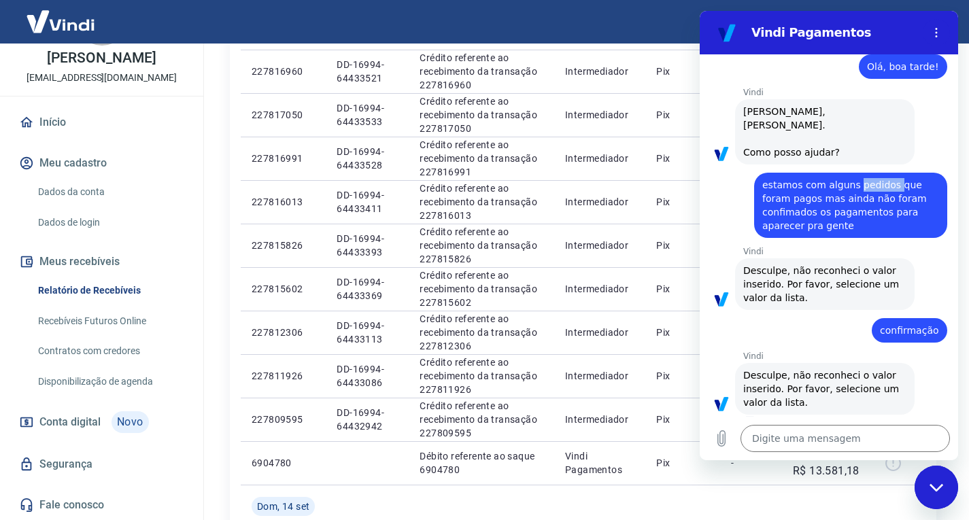
scroll to position [0, 0]
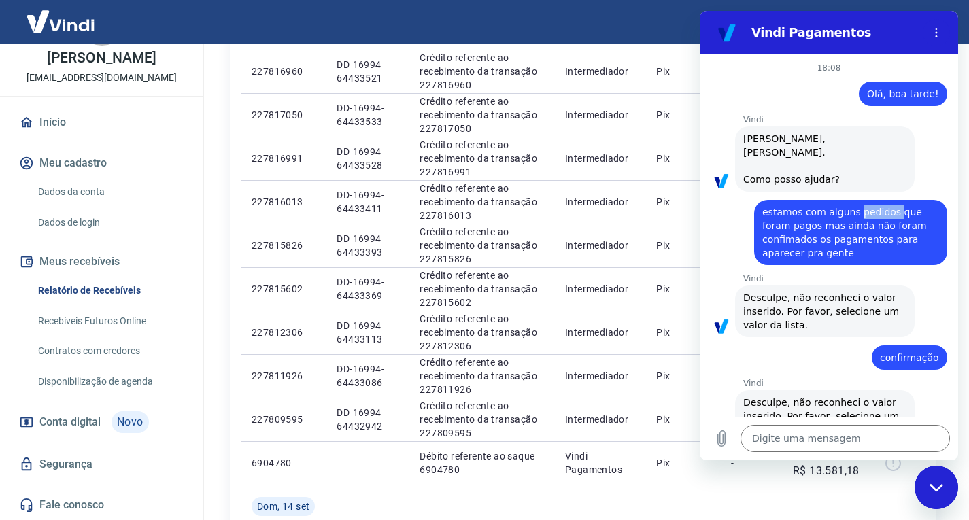
click at [882, 205] on span "estamos com alguns pedidos que foram pagos mas ainda não foram confimados os pa…" at bounding box center [850, 232] width 177 height 54
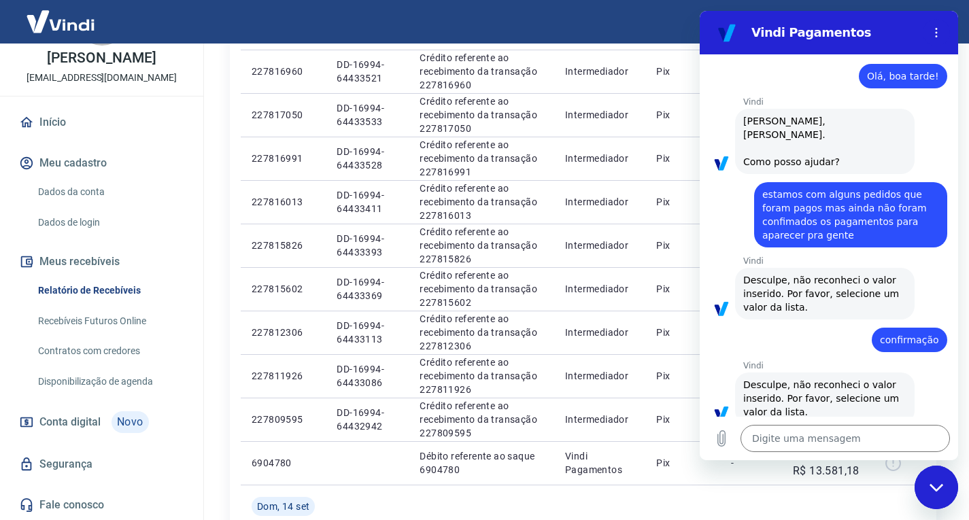
scroll to position [27, 0]
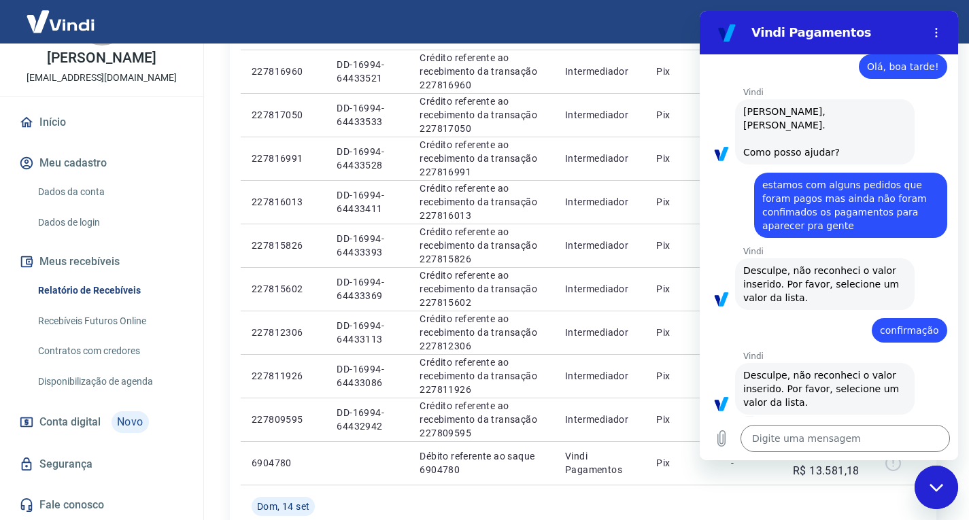
click at [845, 421] on div "Digite uma mensagem x" at bounding box center [829, 439] width 258 height 44
click at [844, 426] on textarea at bounding box center [844, 438] width 209 height 27
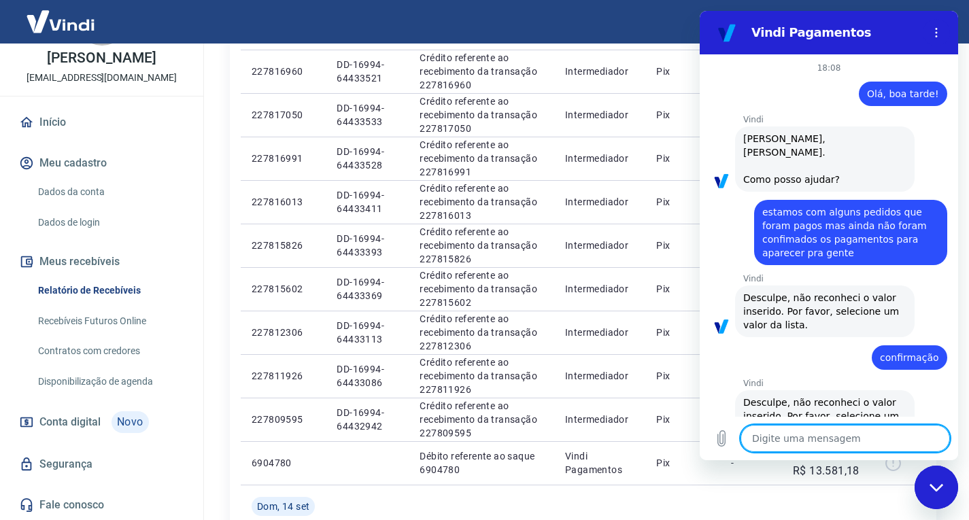
scroll to position [78, 0]
click at [54, 498] on link "Fale conosco" at bounding box center [101, 505] width 171 height 30
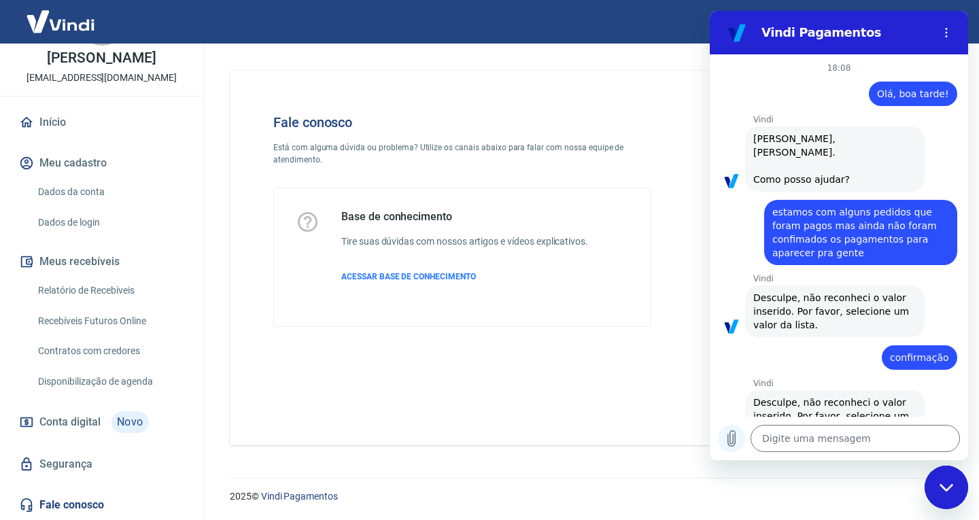
click at [729, 443] on icon "Carregar arquivo" at bounding box center [731, 438] width 16 height 16
drag, startPoint x: 631, startPoint y: 277, endPoint x: 693, endPoint y: 213, distance: 89.9
click at [631, 276] on div "Base de conhecimento Tire suas dúvidas com nossos artigos e vídeos explicativos…" at bounding box center [462, 257] width 377 height 138
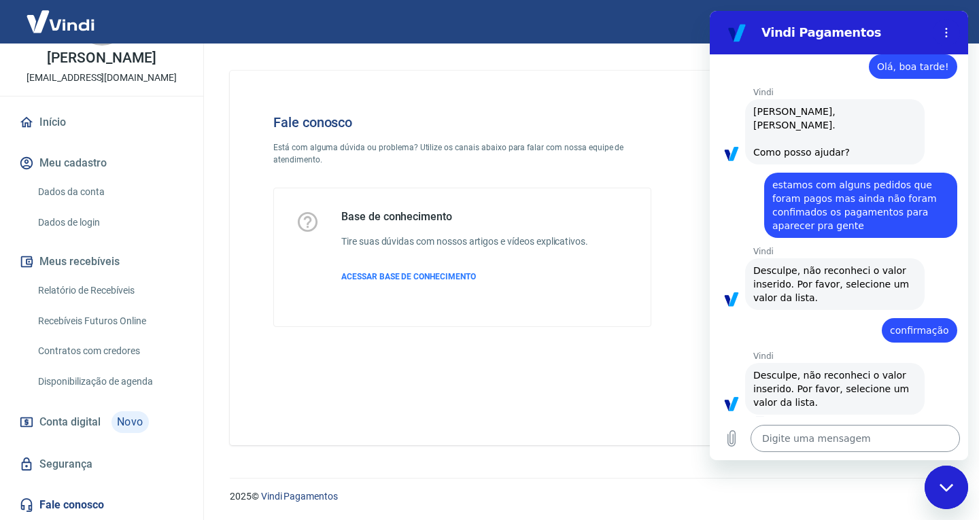
click at [807, 441] on textarea at bounding box center [855, 438] width 209 height 27
click at [594, 341] on div "Fale conosco Está com alguma dúvida ou problema? Utilize os canais abaixo para …" at bounding box center [462, 220] width 421 height 256
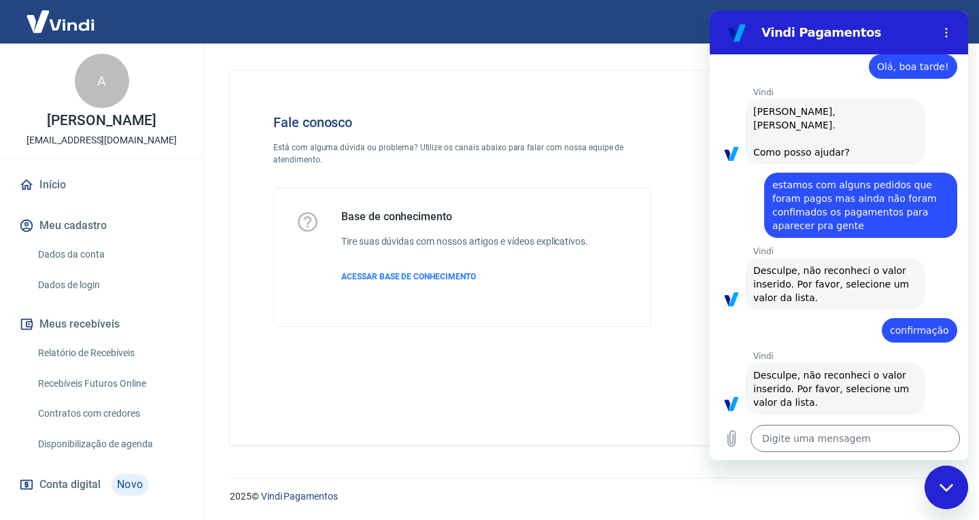
scroll to position [0, 0]
click at [869, 42] on div "Vindi Pagamentos" at bounding box center [822, 32] width 209 height 27
click at [683, 172] on div at bounding box center [799, 220] width 252 height 256
click at [608, 117] on h4 "Fale conosco" at bounding box center [462, 122] width 378 height 16
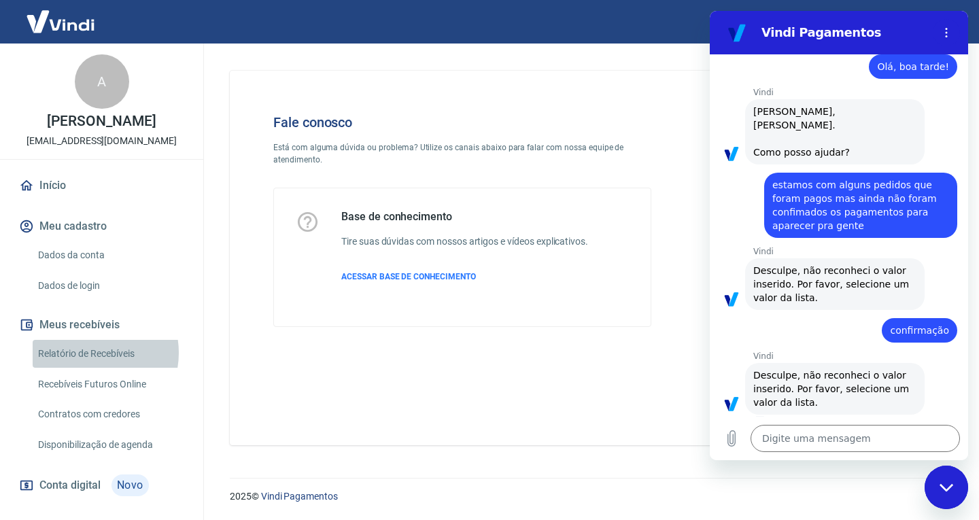
click at [86, 367] on link "Relatório de Recebíveis" at bounding box center [110, 354] width 154 height 28
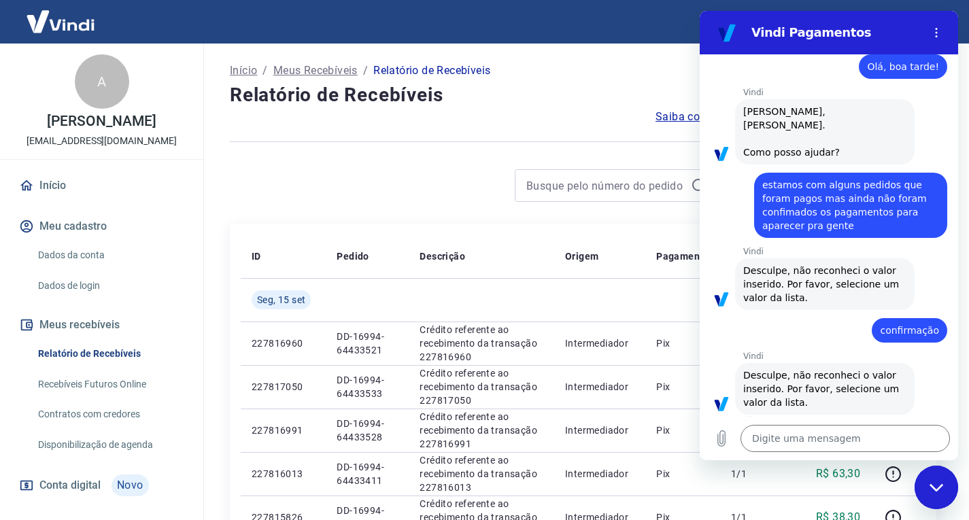
click at [940, 487] on icon "Fechar janela de mensagens" at bounding box center [936, 486] width 14 height 7
click at [937, 489] on icon "Fechar janela de mensagens" at bounding box center [936, 486] width 14 height 7
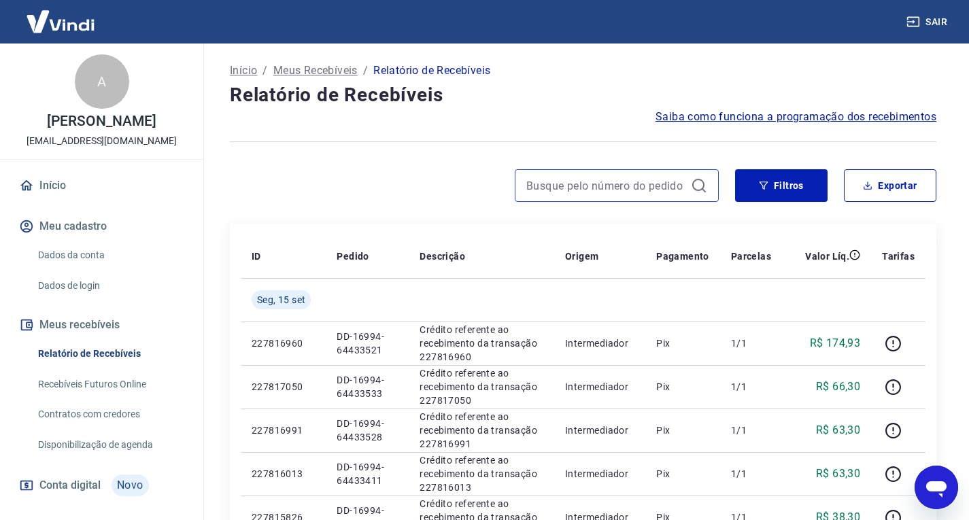
click at [600, 192] on input at bounding box center [605, 185] width 159 height 20
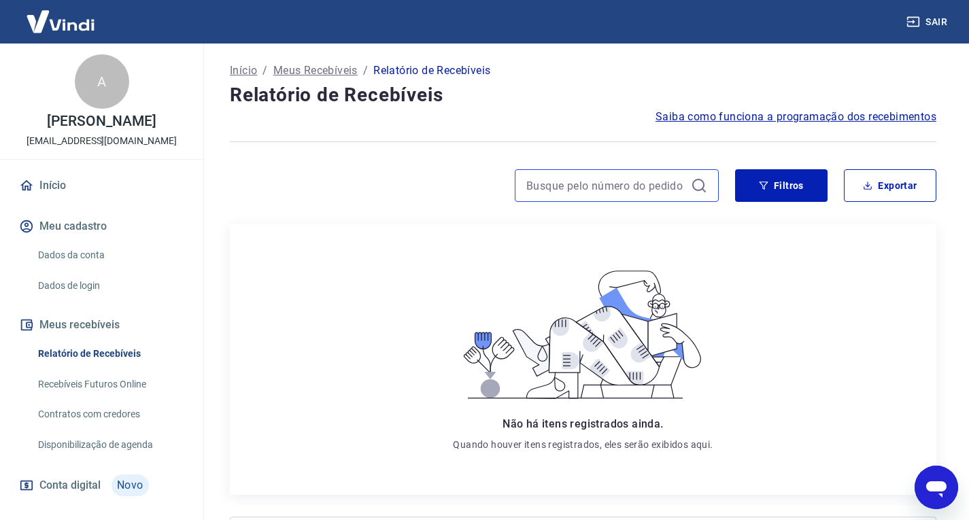
paste input "64433481"
drag, startPoint x: 650, startPoint y: 194, endPoint x: 549, endPoint y: 210, distance: 102.5
click at [549, 209] on div "64433481 Filtros Exportar" at bounding box center [583, 191] width 706 height 44
click at [923, 485] on div "Abrir janela de mensagens" at bounding box center [936, 487] width 41 height 41
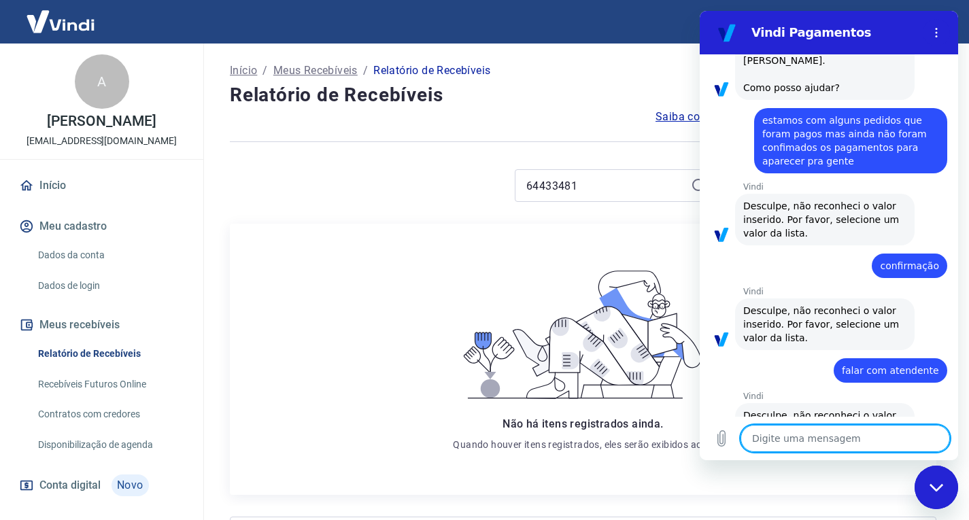
scroll to position [132, 0]
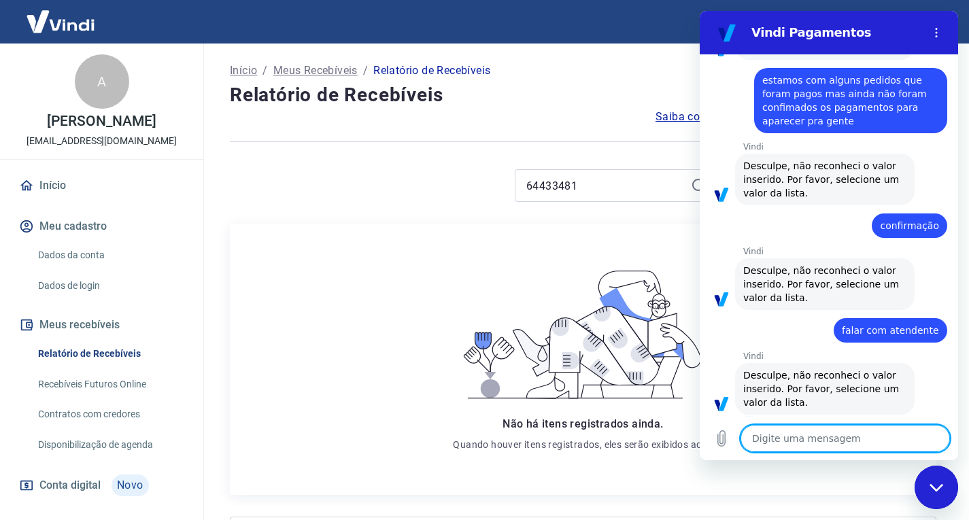
click at [814, 432] on textarea at bounding box center [844, 438] width 209 height 27
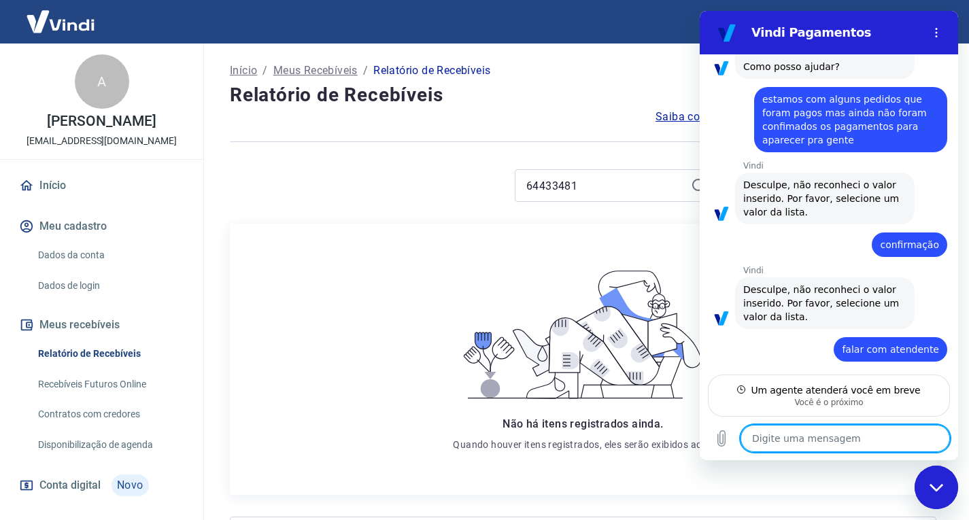
scroll to position [0, 0]
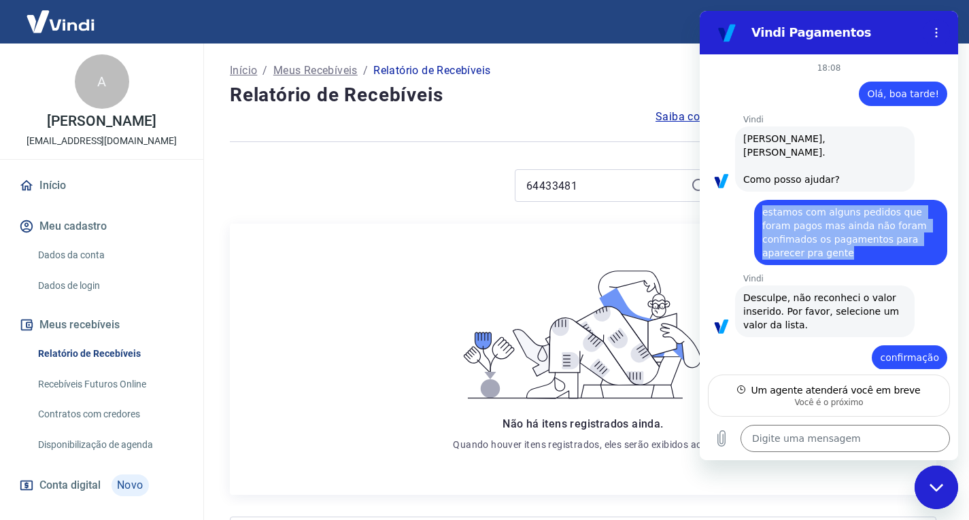
drag, startPoint x: 841, startPoint y: 235, endPoint x: 750, endPoint y: 184, distance: 104.4
click at [750, 192] on div "diz: estamos com alguns pedidos que foram pagos mas ainda não foram confimados …" at bounding box center [823, 228] width 247 height 73
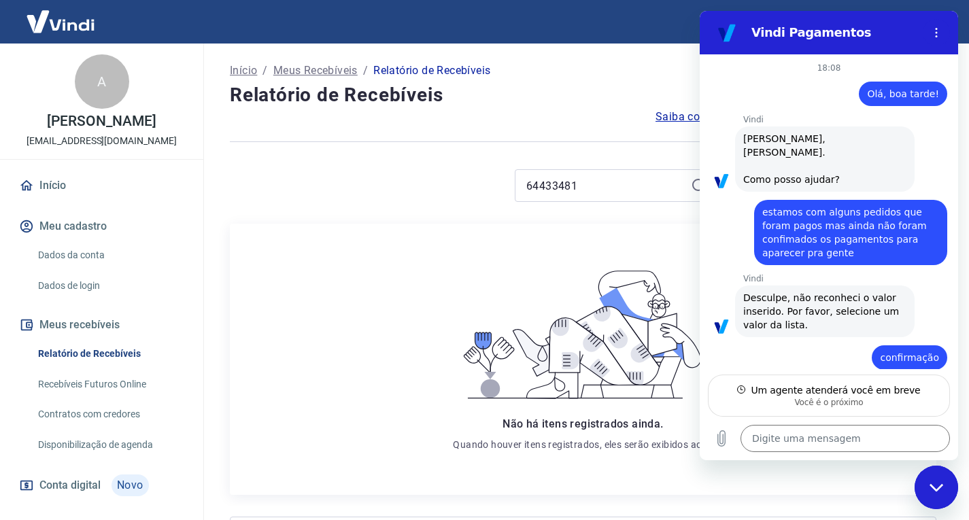
copy span "estamos com alguns pedidos que foram pagos mas ainda não foram confimados os pa…"
drag, startPoint x: 844, startPoint y: 239, endPoint x: 745, endPoint y: 199, distance: 107.1
click at [745, 199] on div "diz: estamos com alguns pedidos que foram pagos mas ainda não foram confimados …" at bounding box center [823, 228] width 247 height 73
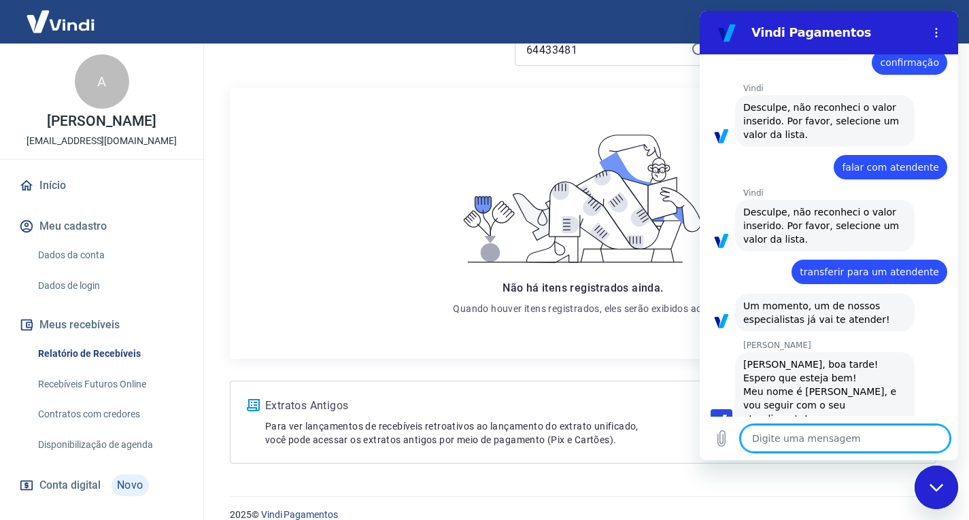
scroll to position [298, 0]
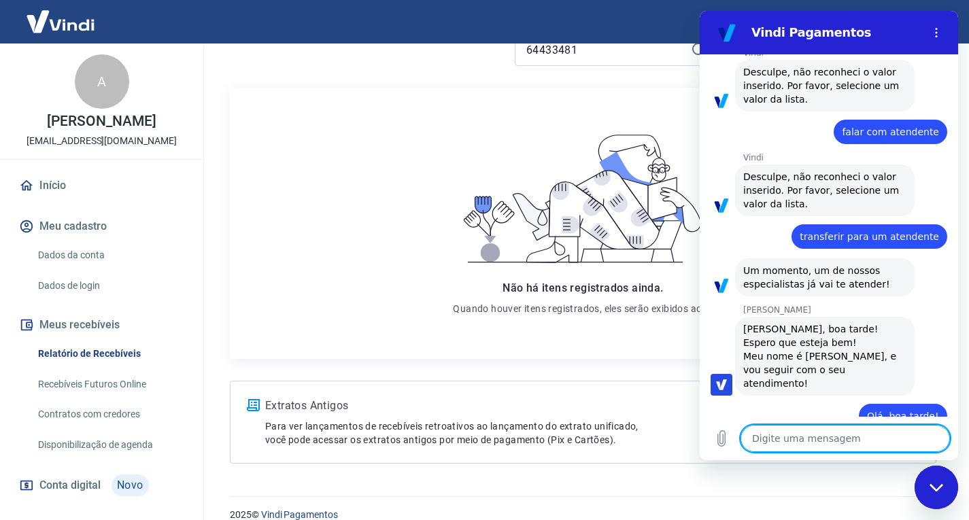
paste textarea "estamos com alguns pedidos que foram pagos mas ainda não foram confimados os pa…"
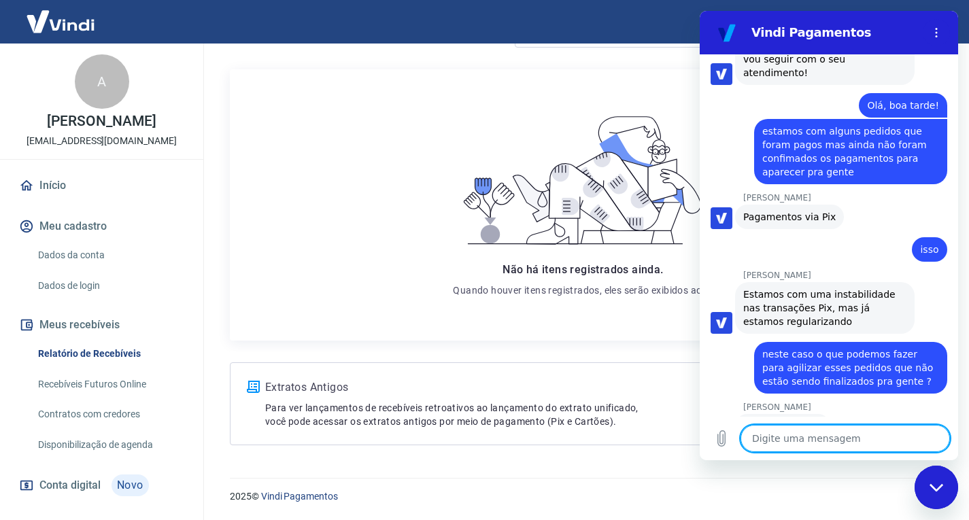
scroll to position [651, 0]
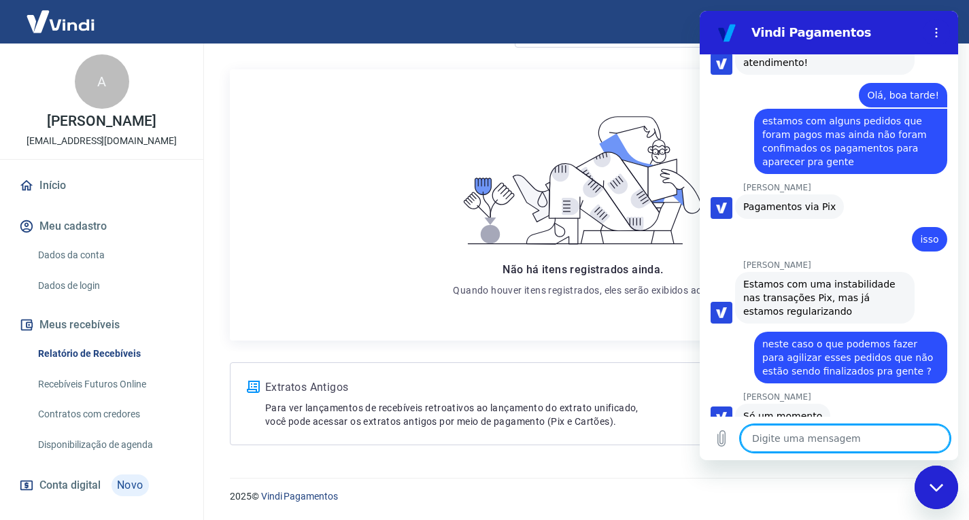
click at [804, 428] on textarea at bounding box center [844, 438] width 209 height 27
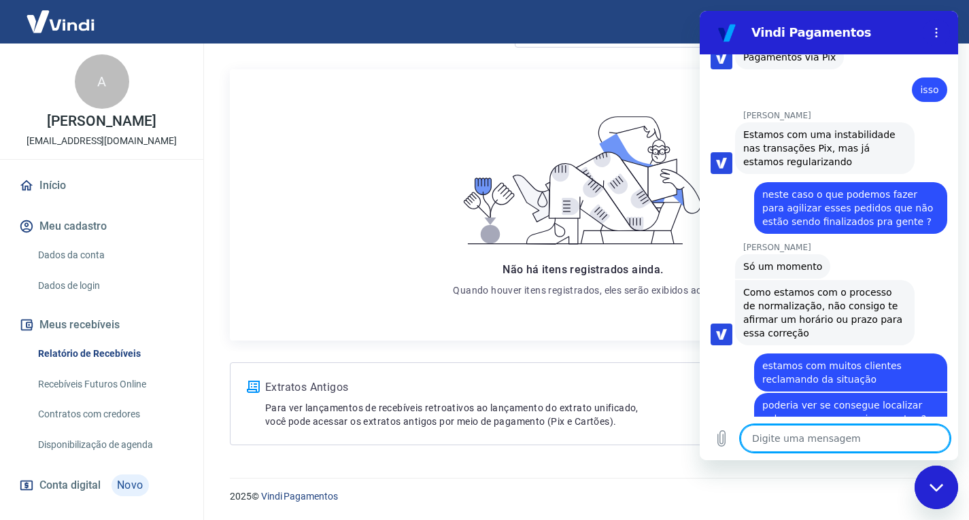
scroll to position [804, 0]
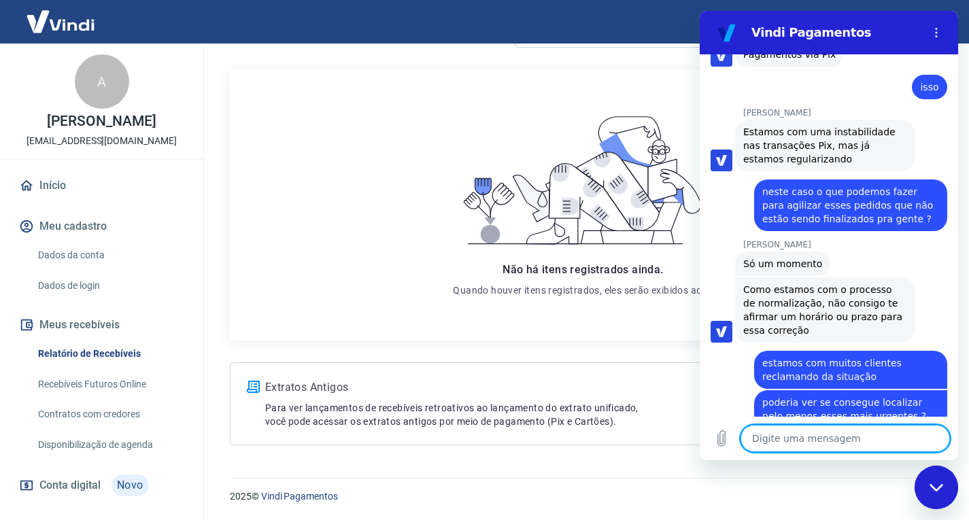
click at [636, 314] on div "Não há itens registrados ainda. Quando houver itens registrados, eles serão exi…" at bounding box center [583, 204] width 314 height 249
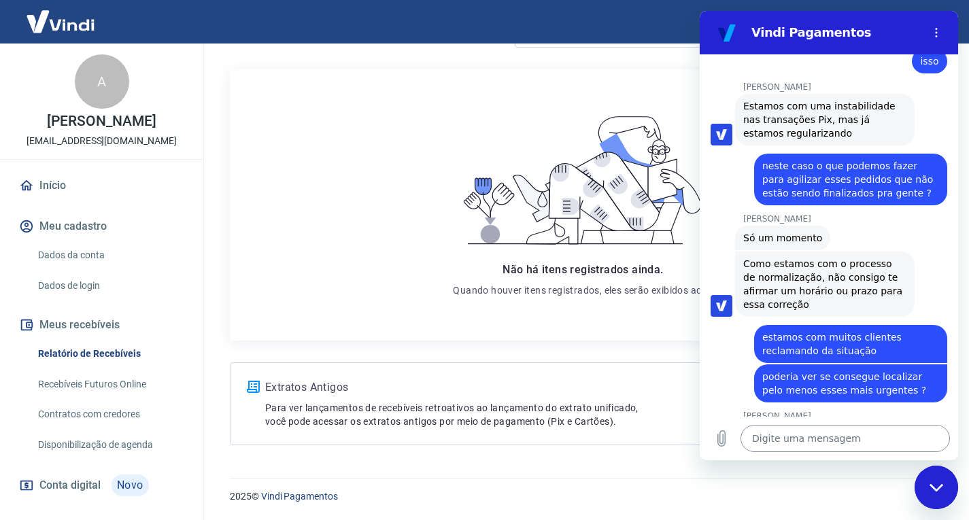
click at [781, 445] on textarea at bounding box center [844, 438] width 209 height 27
paste textarea "64433426"
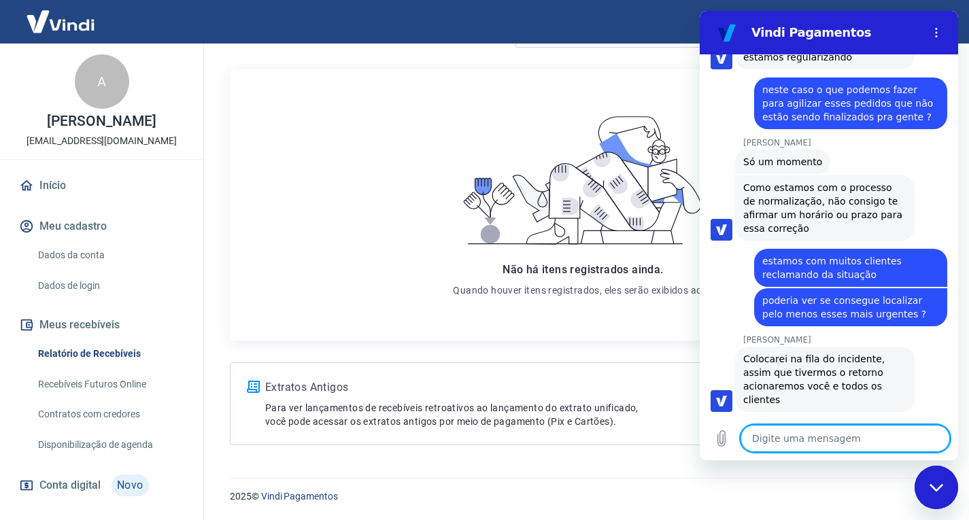
scroll to position [908, 0]
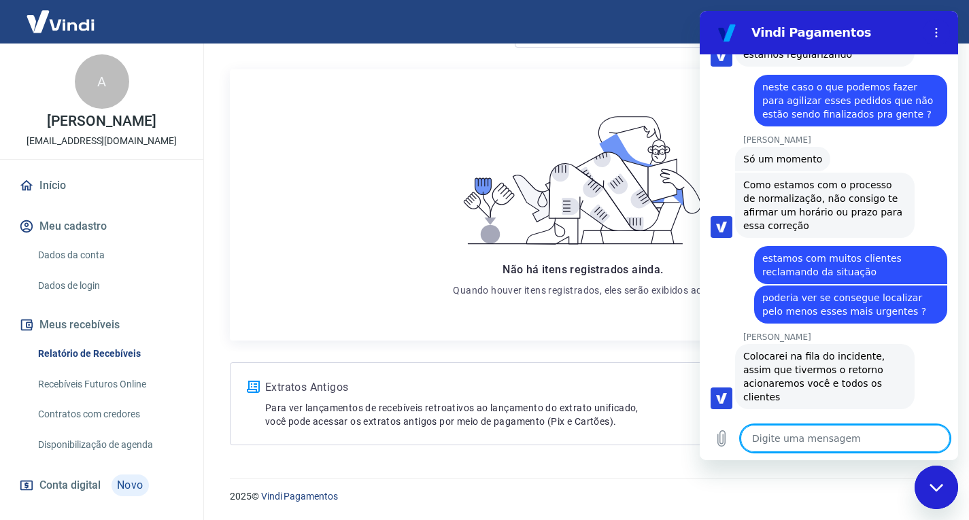
paste textarea "64433481"
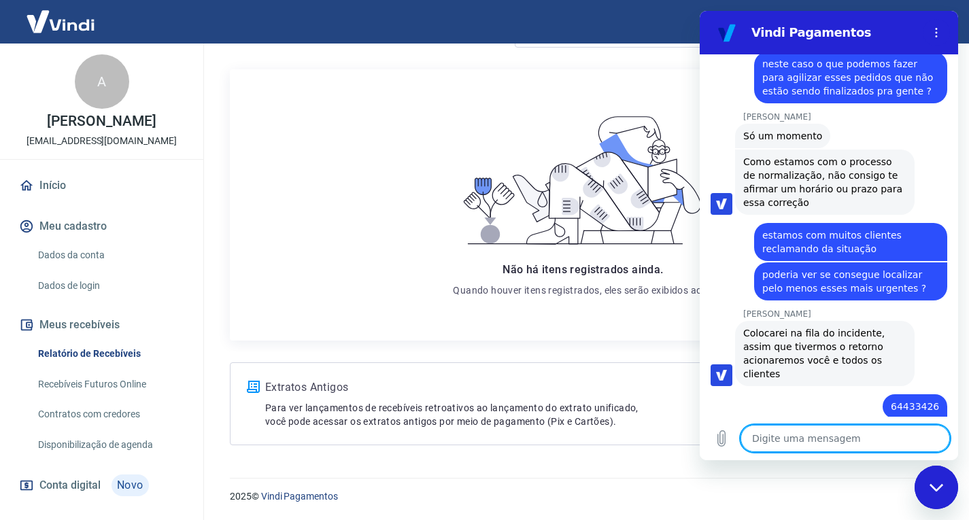
scroll to position [934, 0]
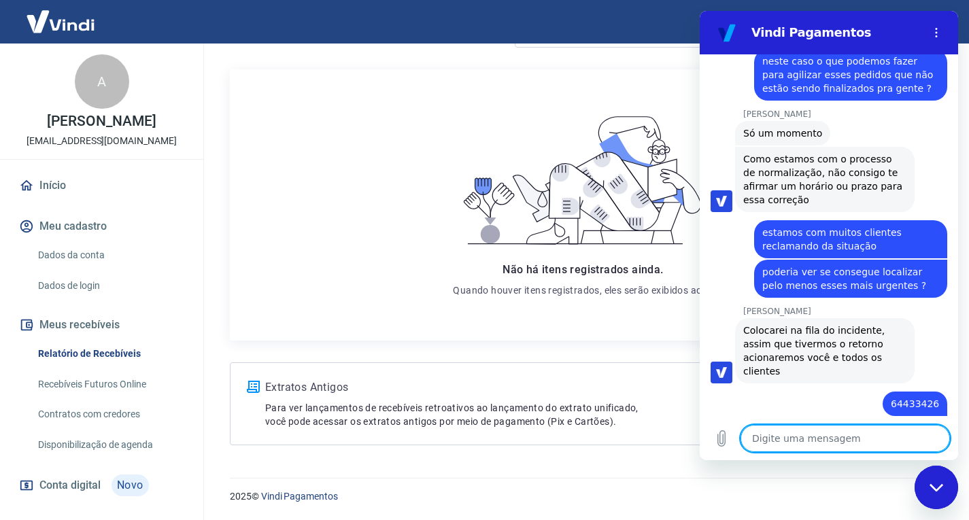
paste textarea "64433494"
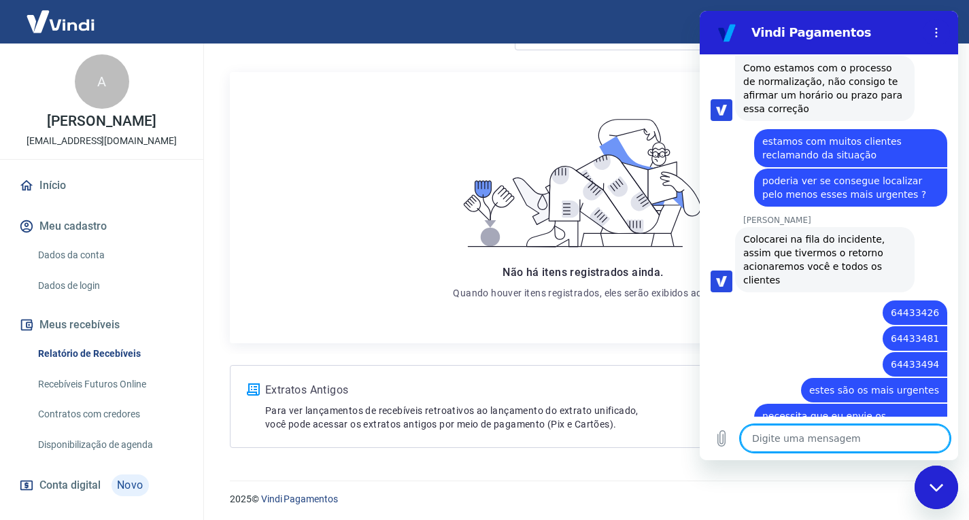
scroll to position [155, 0]
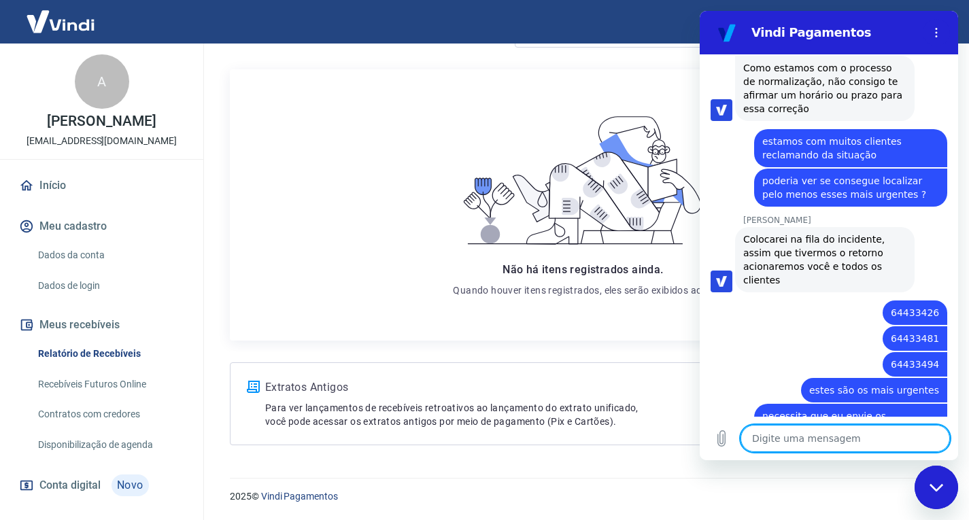
click at [781, 441] on textarea at bounding box center [844, 438] width 209 height 27
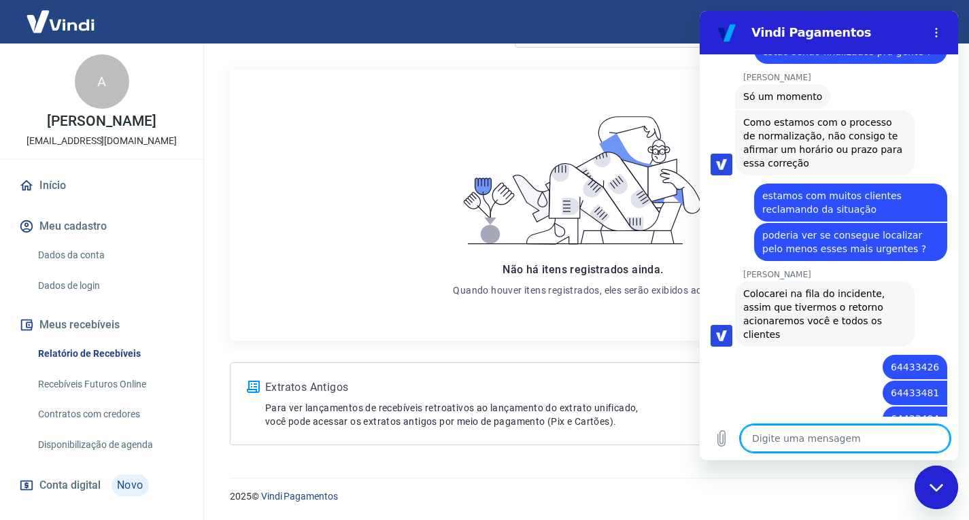
scroll to position [1084, 0]
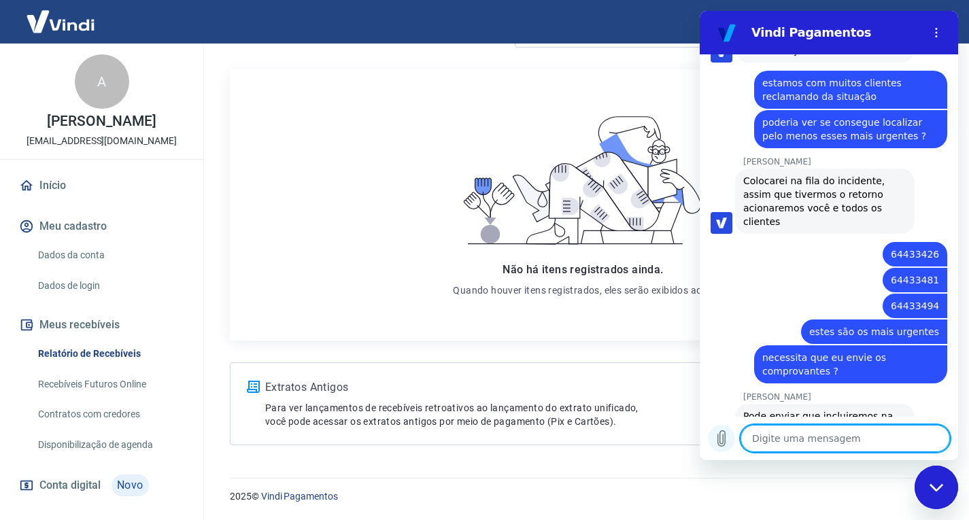
click at [723, 445] on icon "Carregar arquivo" at bounding box center [721, 439] width 7 height 16
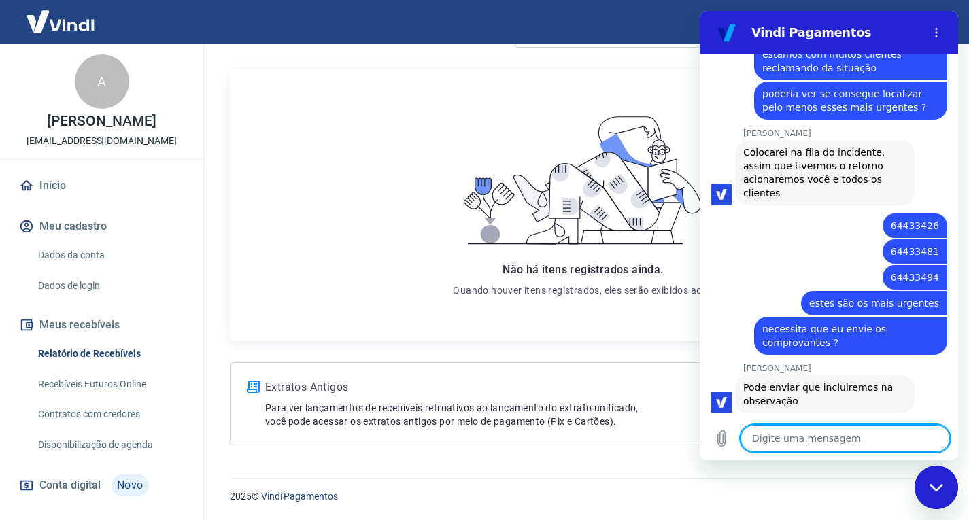
scroll to position [1122, 0]
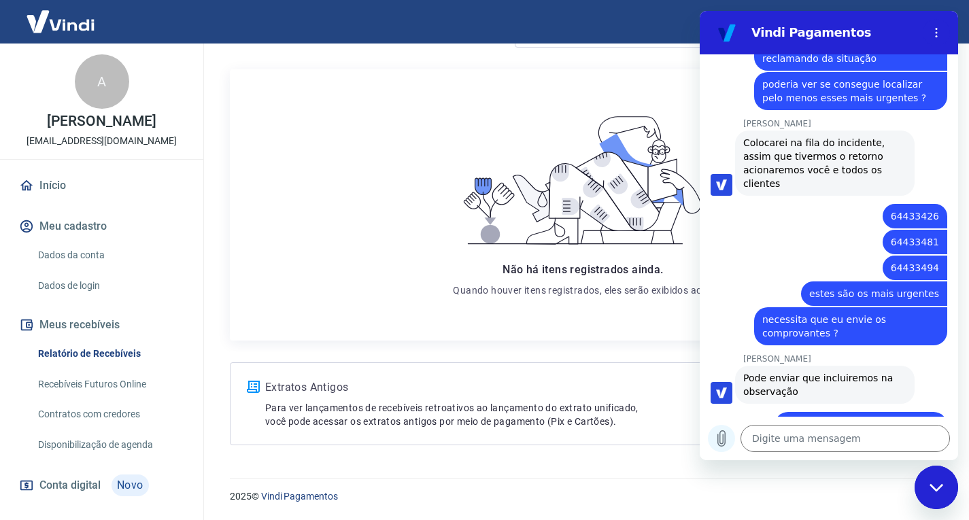
click at [725, 436] on icon "Carregar arquivo" at bounding box center [721, 439] width 7 height 16
click at [717, 435] on icon "Carregar arquivo" at bounding box center [721, 438] width 16 height 16
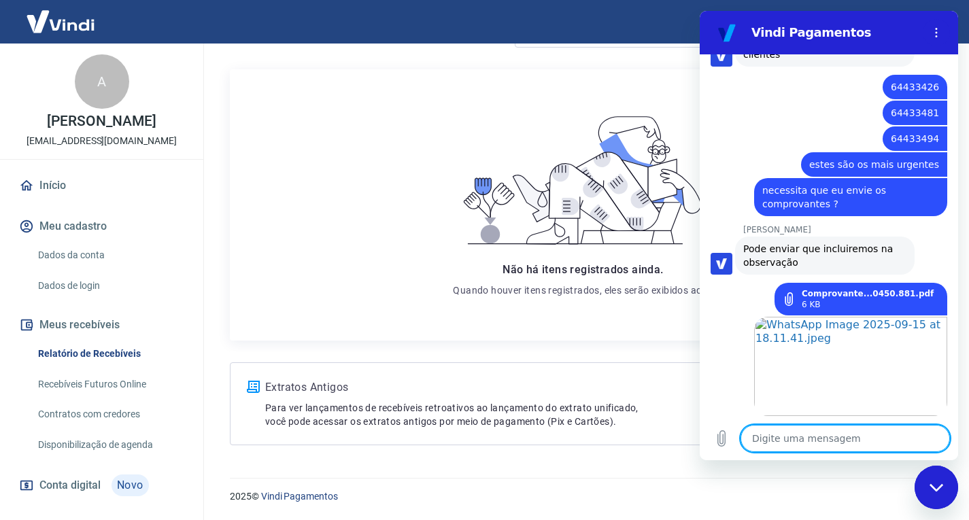
scroll to position [1225, 0]
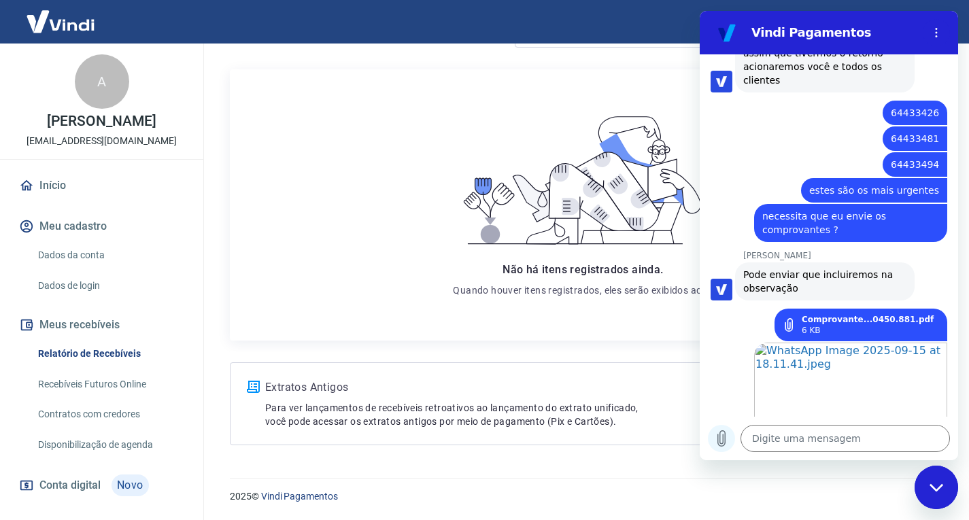
click at [721, 436] on icon "Carregar arquivo" at bounding box center [721, 438] width 16 height 16
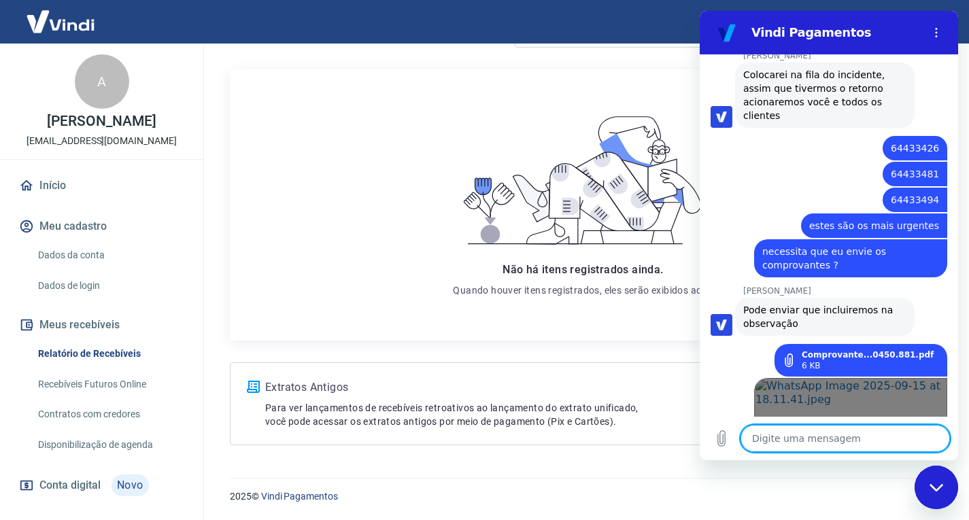
scroll to position [1258, 0]
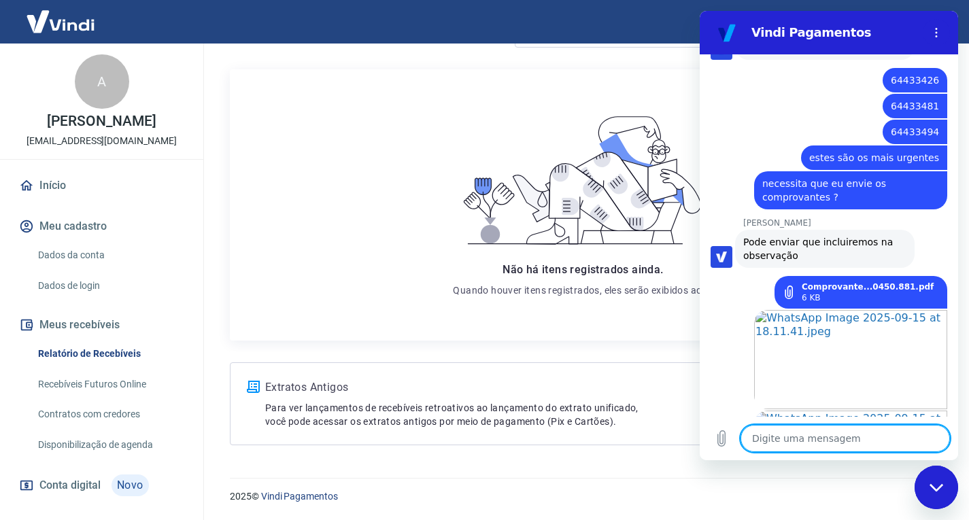
click at [796, 286] on icon at bounding box center [789, 293] width 14 height 14
click at [910, 281] on link "Comprovante...0450.881.pdf" at bounding box center [868, 286] width 132 height 11
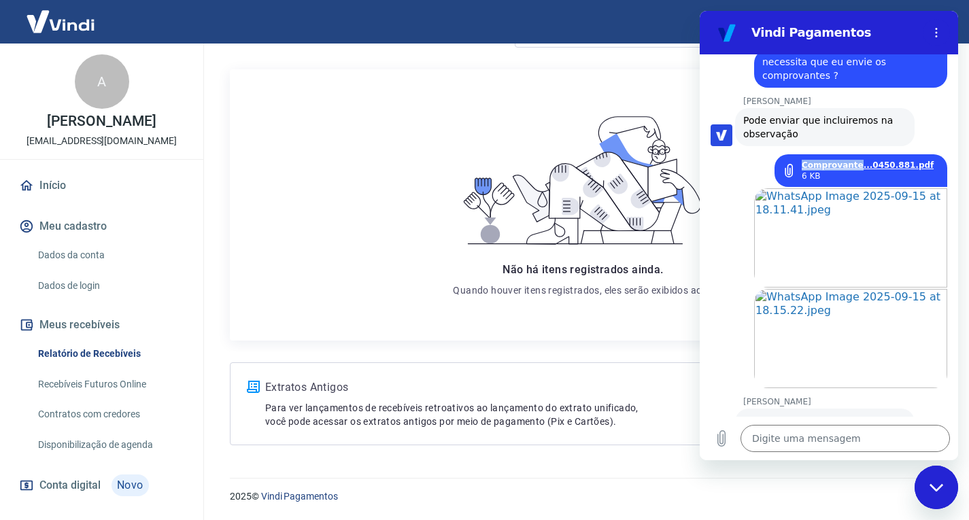
scroll to position [1384, 0]
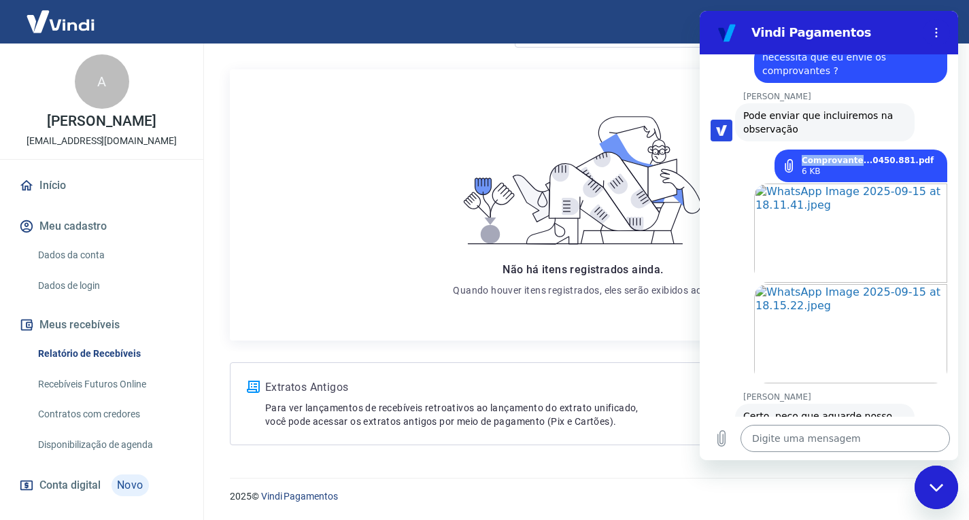
click at [817, 434] on textarea at bounding box center [844, 438] width 209 height 27
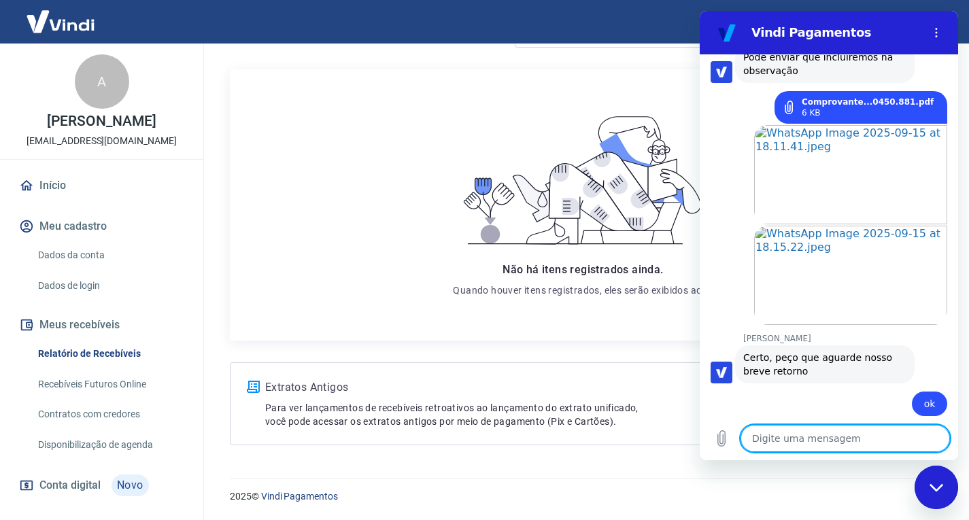
scroll to position [1462, 0]
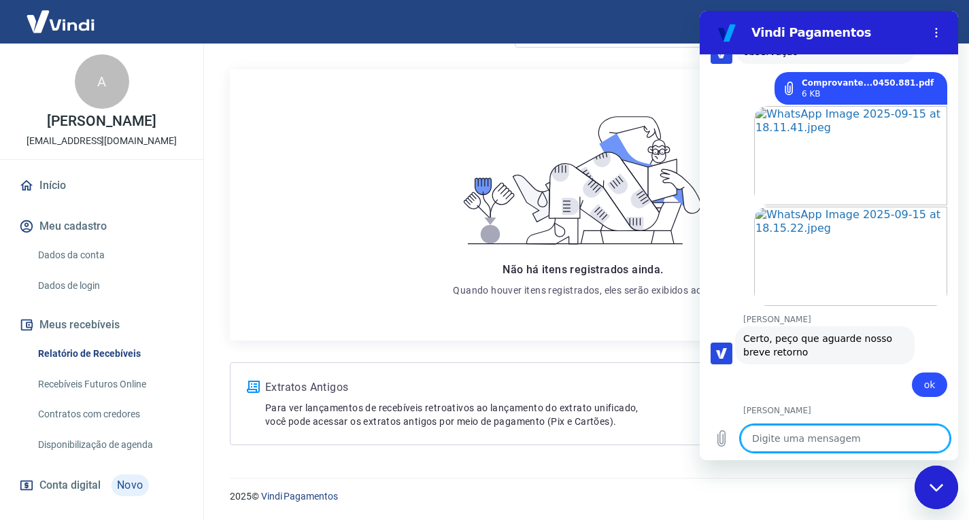
click at [762, 435] on textarea at bounding box center [844, 438] width 209 height 27
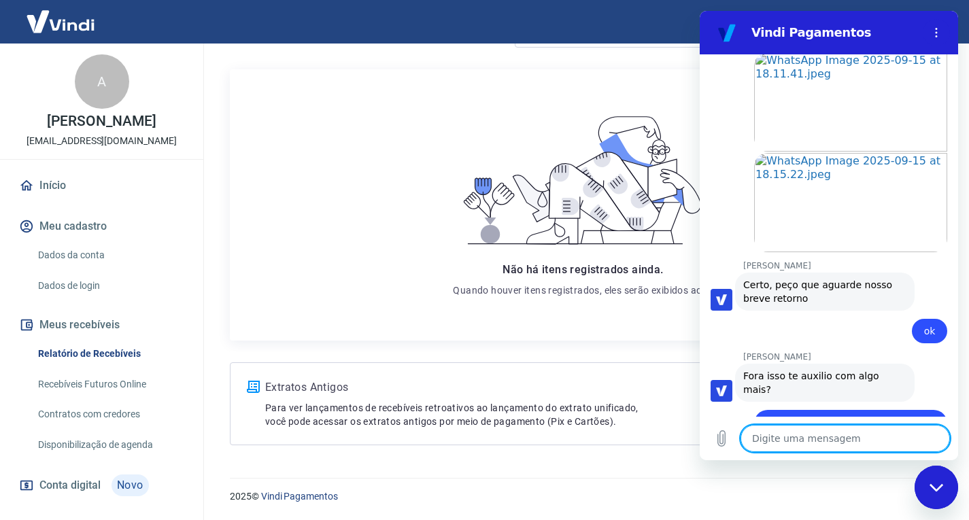
scroll to position [1580, 0]
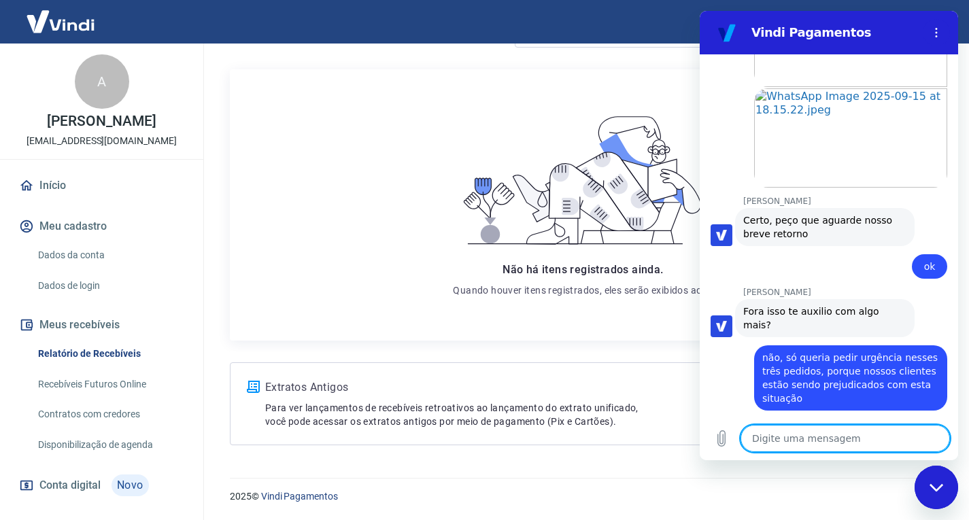
click at [830, 436] on textarea at bounding box center [844, 438] width 209 height 27
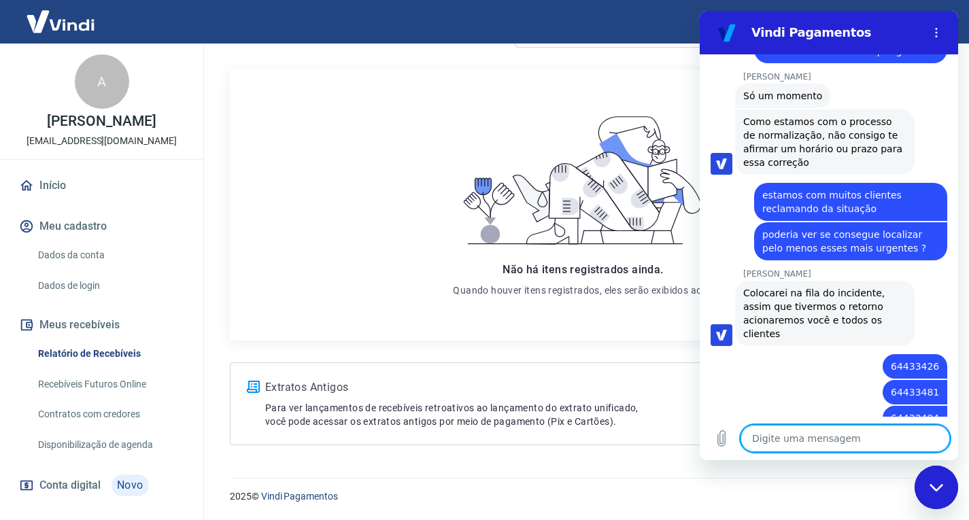
scroll to position [968, 0]
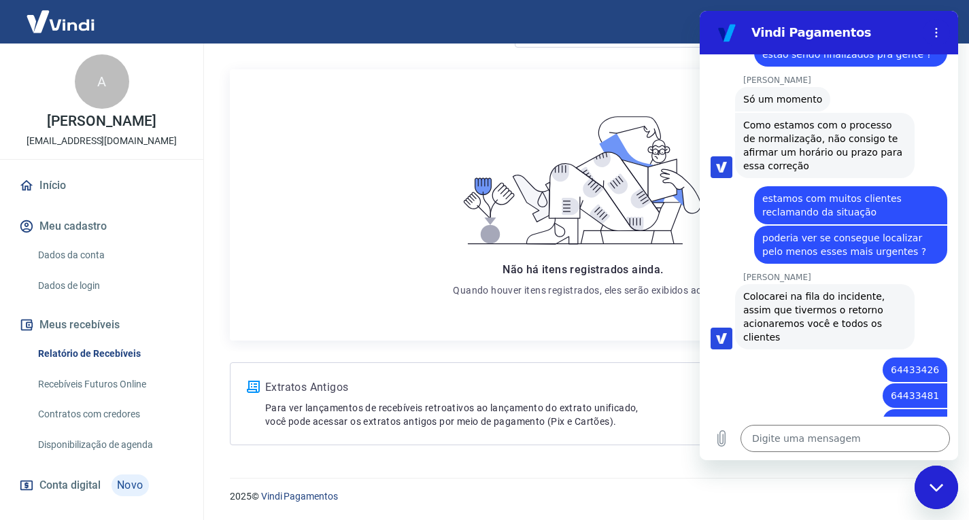
drag, startPoint x: 883, startPoint y: 328, endPoint x: 932, endPoint y: 328, distance: 49.0
click at [932, 358] on div "diz: 64433426" at bounding box center [914, 370] width 65 height 24
copy span "64433426"
copy span "64433481"
drag, startPoint x: 887, startPoint y: 356, endPoint x: 928, endPoint y: 354, distance: 41.5
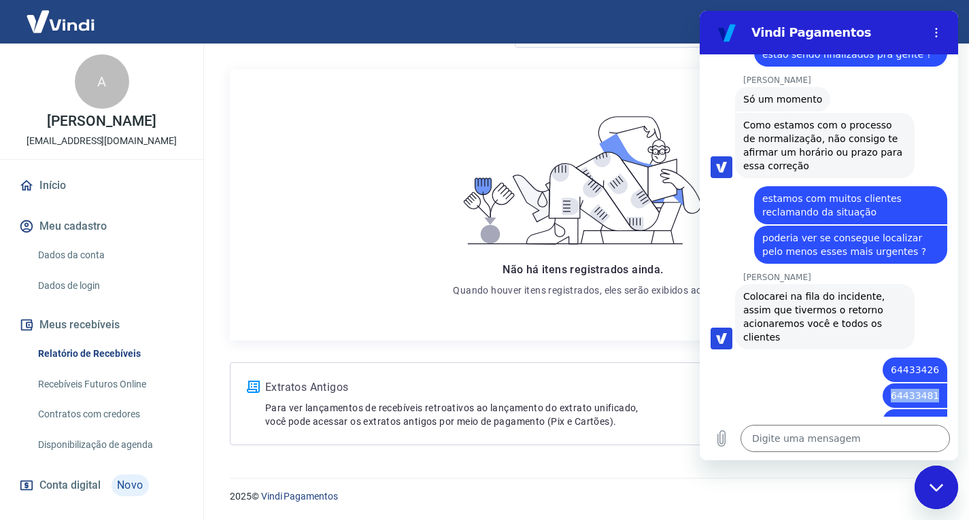
click at [928, 383] on div "diz: 64433481" at bounding box center [914, 395] width 65 height 24
copy span "64433494"
drag, startPoint x: 887, startPoint y: 381, endPoint x: 946, endPoint y: 383, distance: 59.8
click at [946, 383] on div "18:08 diz: Olá, boa tarde! Enviado · 18:08 Vindi Vindi diz: Olá, Alberto da Mat…" at bounding box center [829, 235] width 258 height 362
copy span "64433494"
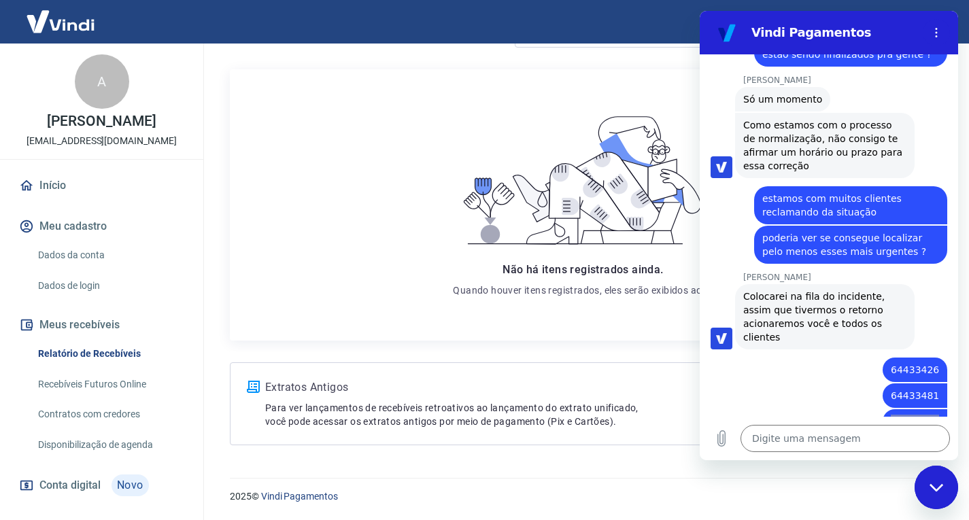
click at [643, 391] on p "Extratos Antigos" at bounding box center [525, 387] width 521 height 16
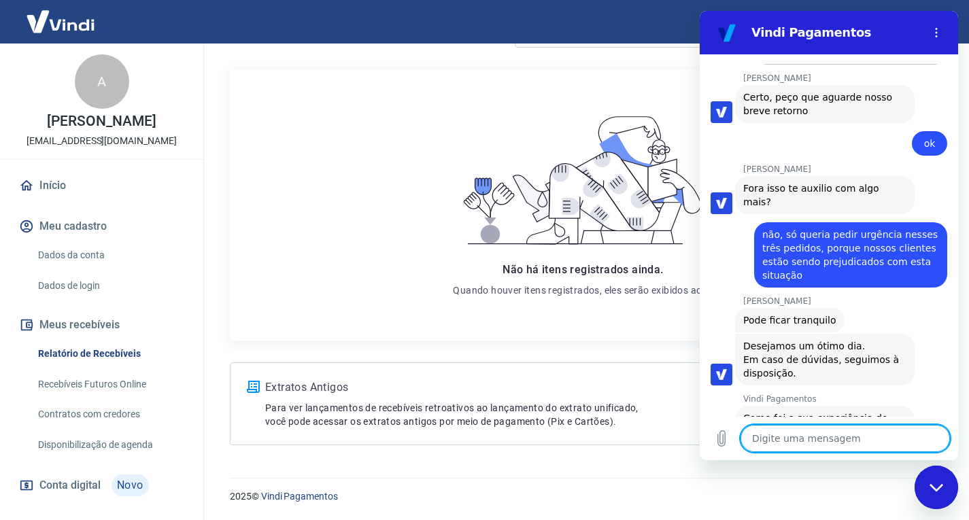
scroll to position [1709, 0]
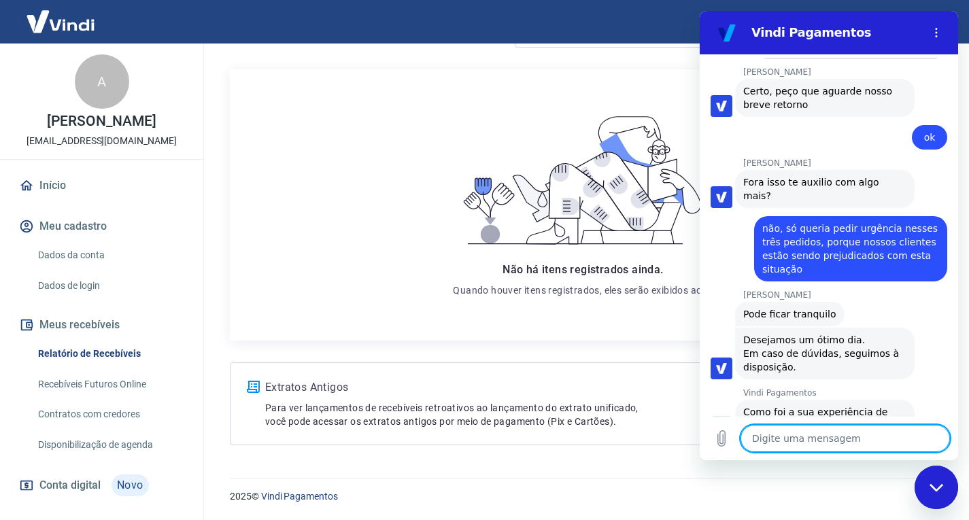
click at [846, 455] on button "Boa 👍" at bounding box center [852, 474] width 55 height 39
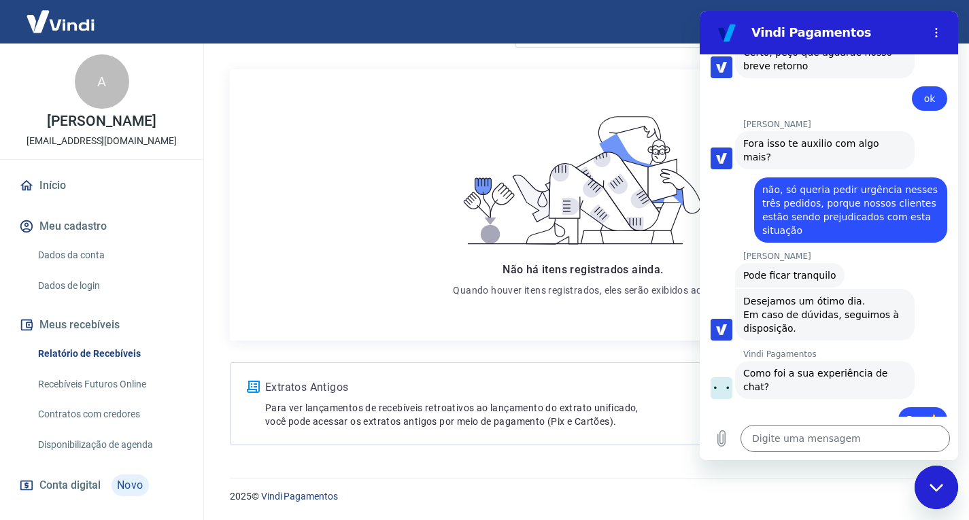
scroll to position [1826, 0]
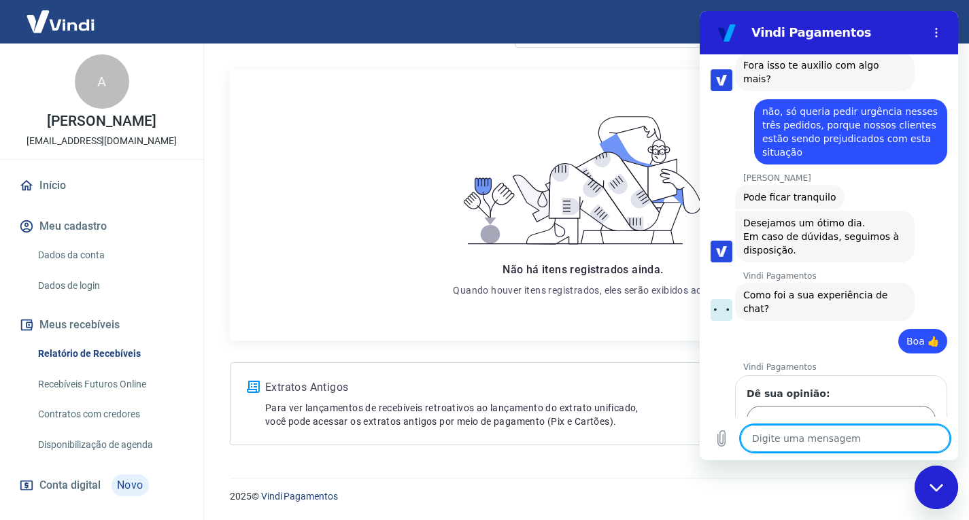
click at [802, 446] on textarea at bounding box center [844, 438] width 209 height 27
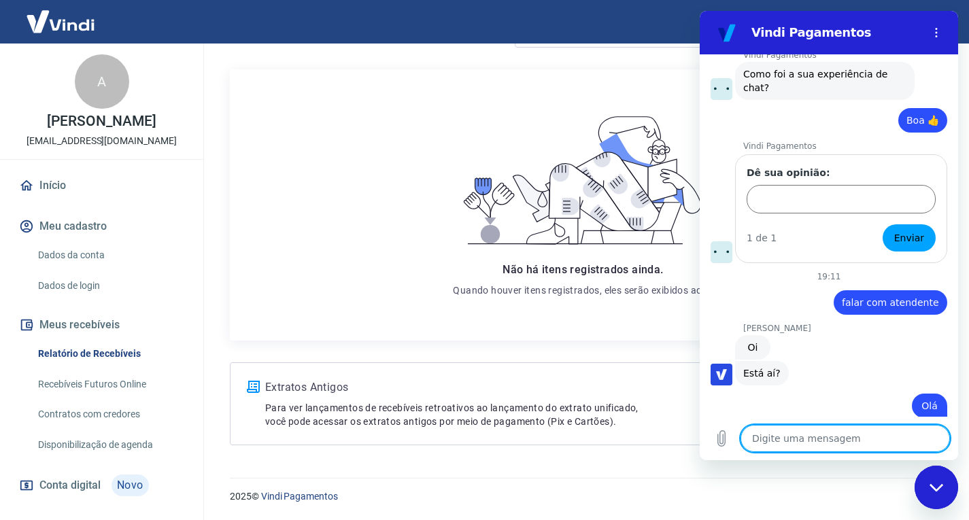
scroll to position [2048, 0]
click at [798, 443] on textarea at bounding box center [844, 438] width 209 height 27
paste textarea "64435084"
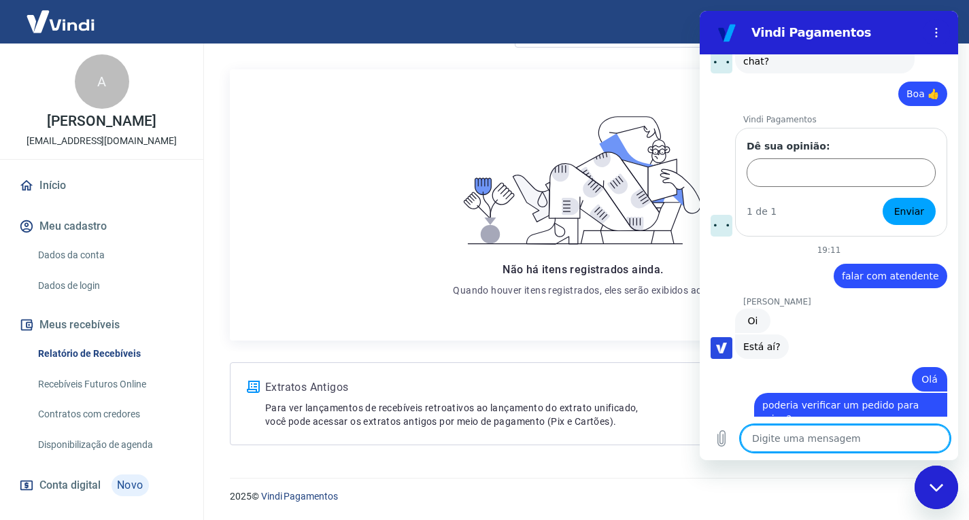
scroll to position [2106, 0]
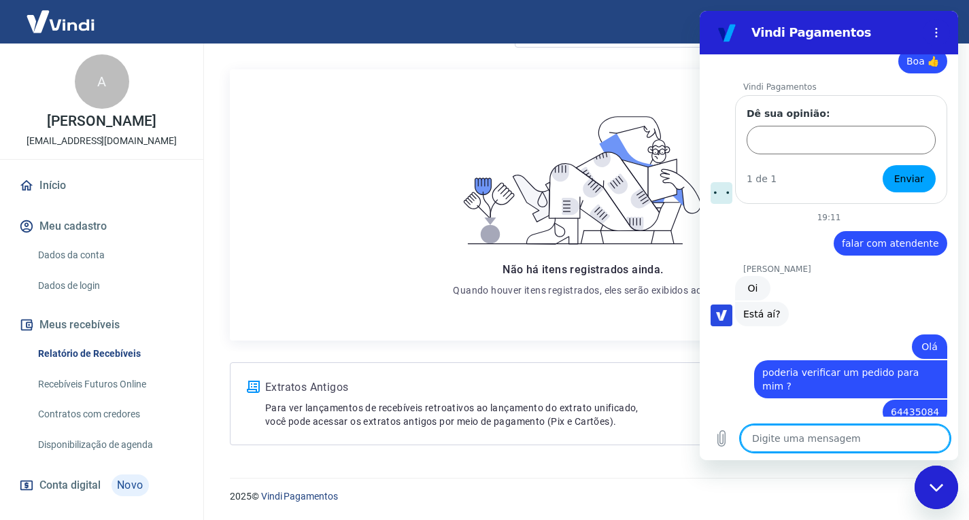
click at [791, 436] on textarea at bounding box center [844, 438] width 209 height 27
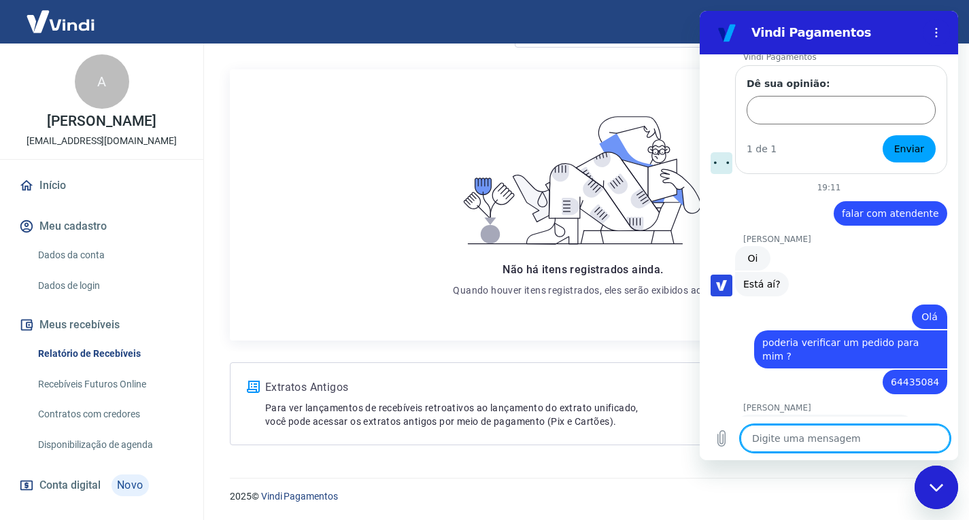
scroll to position [2139, 0]
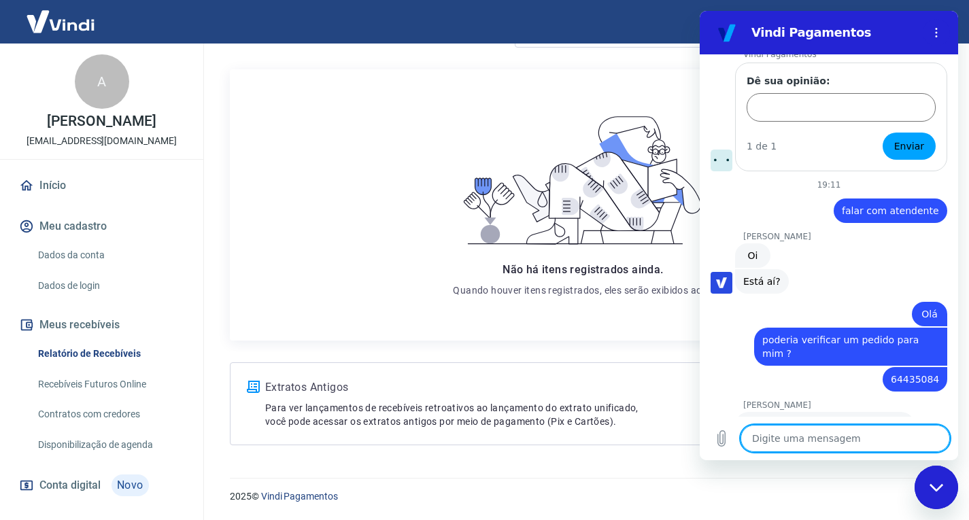
click at [576, 325] on div "Não há itens registrados ainda. Quando houver itens registrados, eles serão exi…" at bounding box center [583, 204] width 314 height 249
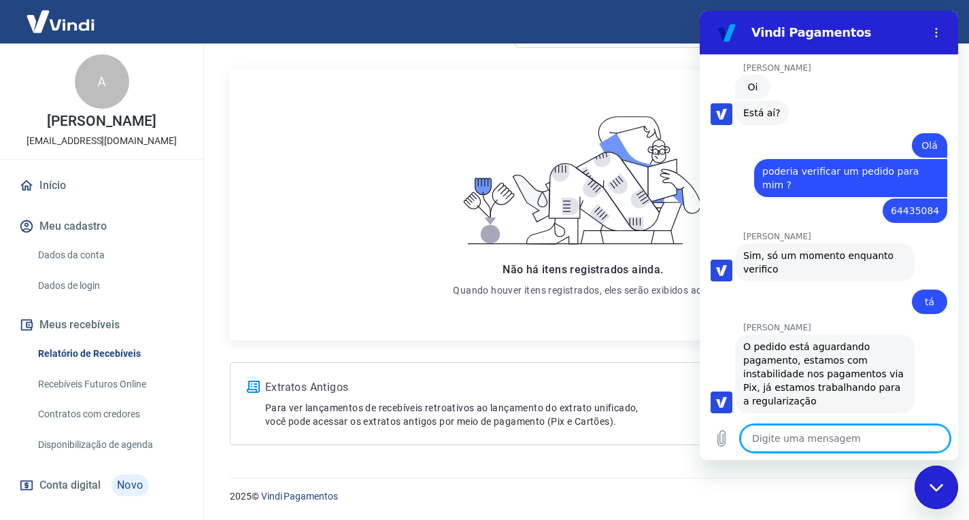
scroll to position [2310, 0]
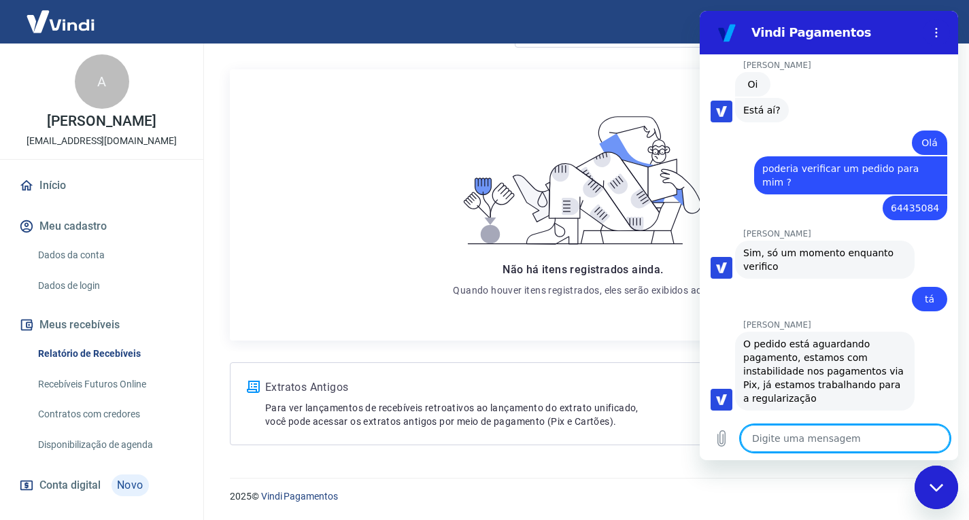
click at [542, 288] on p "Quando houver itens registrados, eles serão exibidos aqui." at bounding box center [583, 290] width 260 height 14
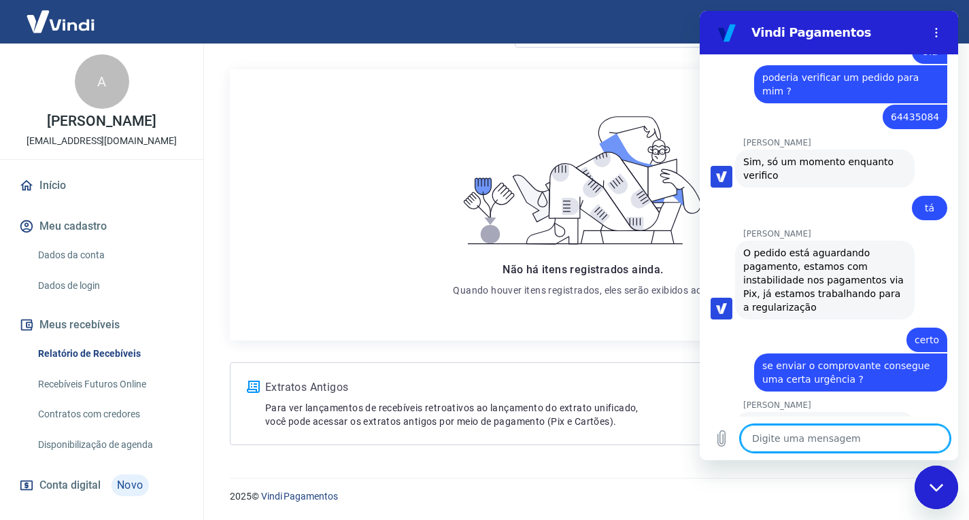
scroll to position [2427, 0]
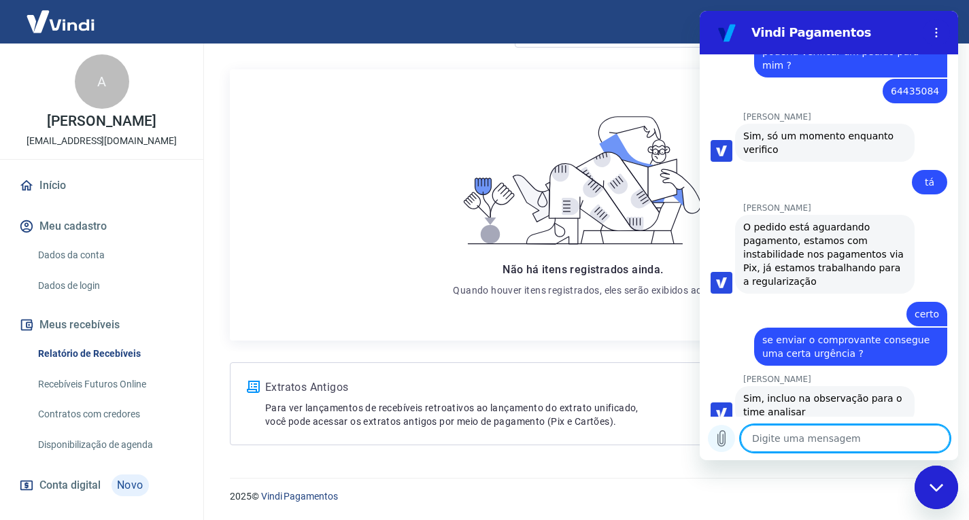
click at [727, 441] on icon "Carregar arquivo" at bounding box center [721, 438] width 16 height 16
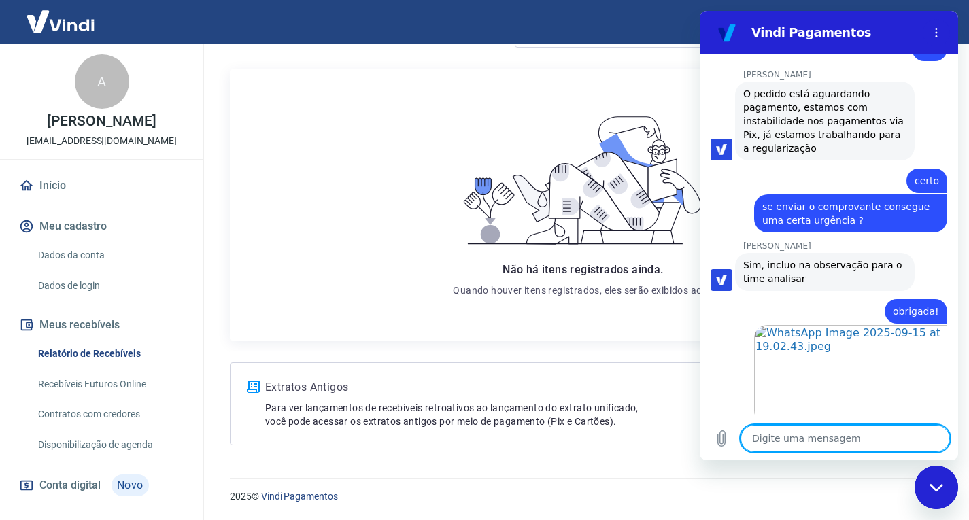
scroll to position [2636, 0]
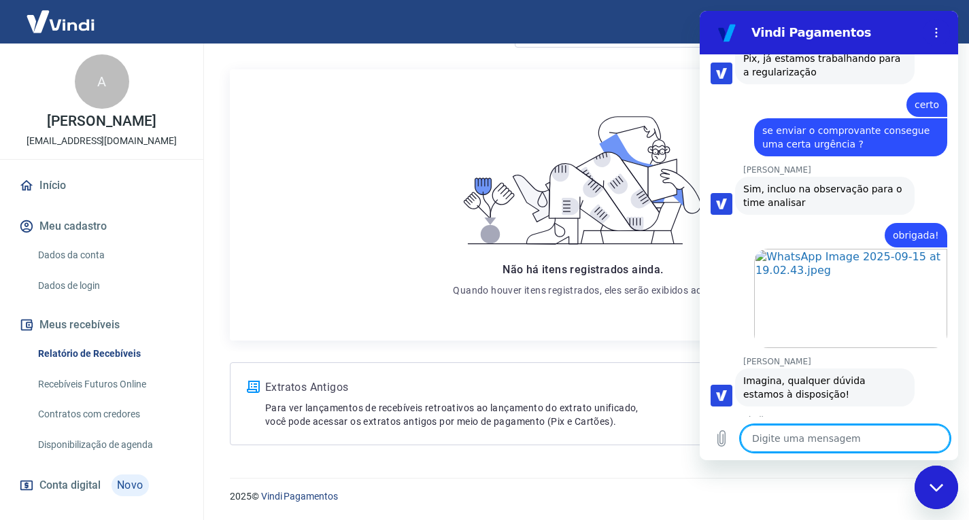
click at [503, 271] on span "Não há itens registrados ainda." at bounding box center [582, 269] width 160 height 13
